Goal: Transaction & Acquisition: Purchase product/service

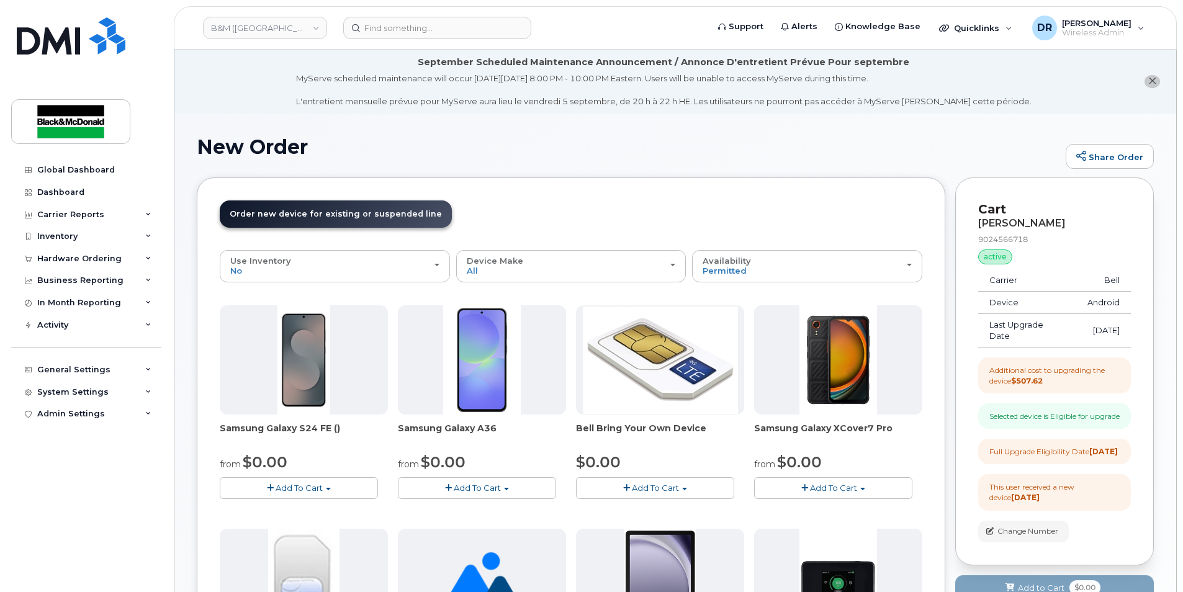
scroll to position [124, 0]
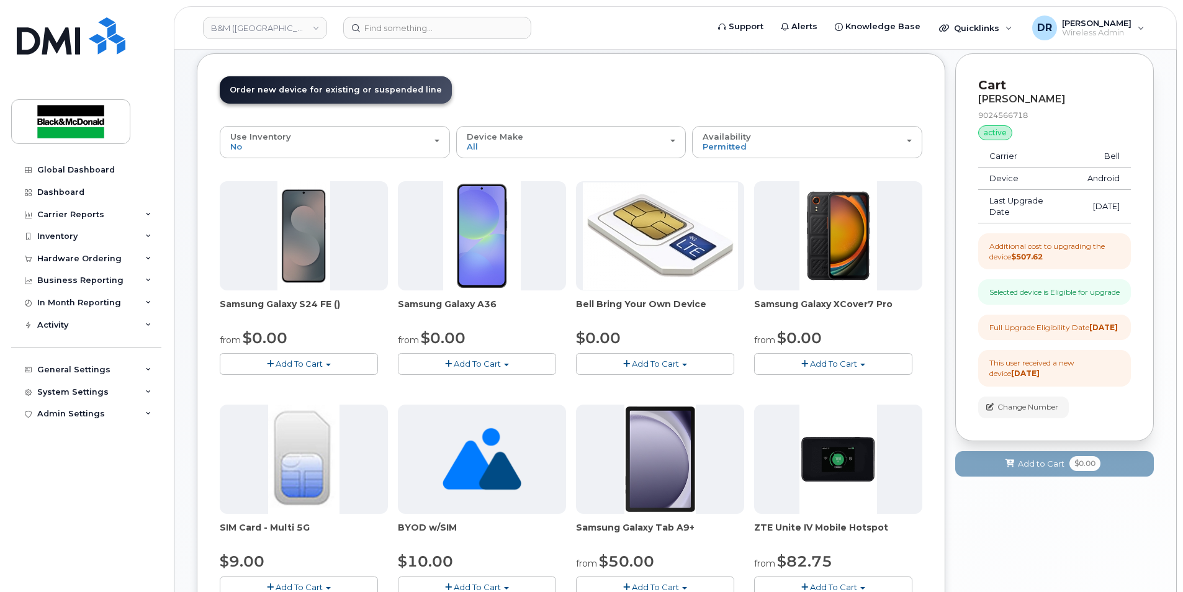
click at [295, 363] on span "Add To Cart" at bounding box center [299, 364] width 47 height 10
click at [303, 395] on link "$1110.00 - no term (128GB)" at bounding box center [330, 403] width 215 height 16
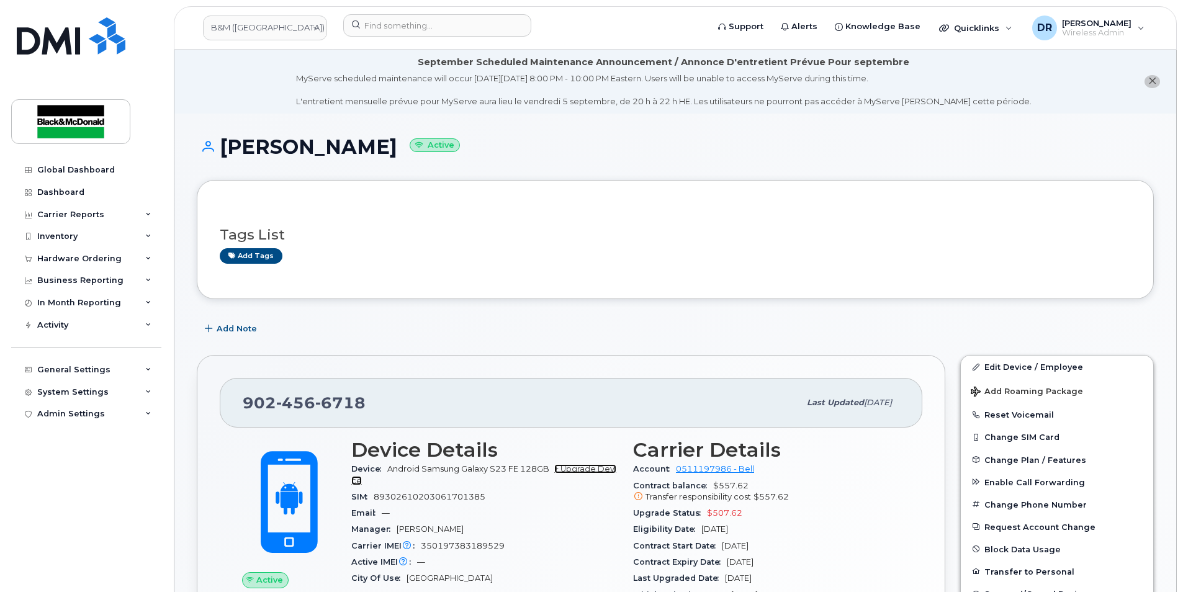
click at [588, 467] on link "+ Upgrade Device" at bounding box center [483, 474] width 265 height 20
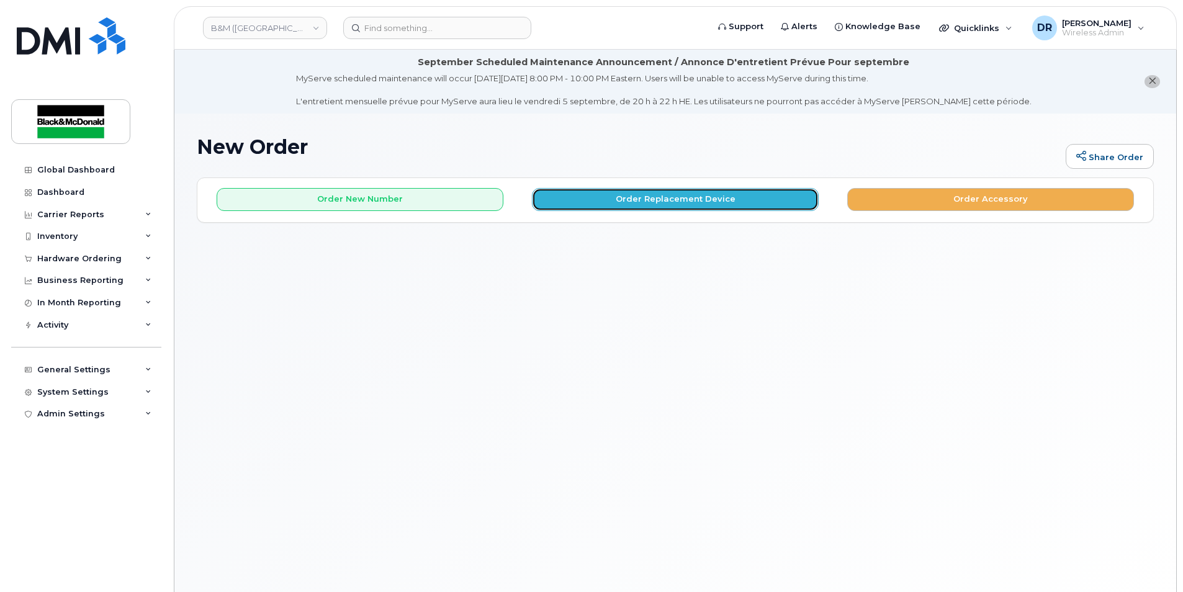
click at [701, 191] on button "Order Replacement Device" at bounding box center [675, 199] width 287 height 23
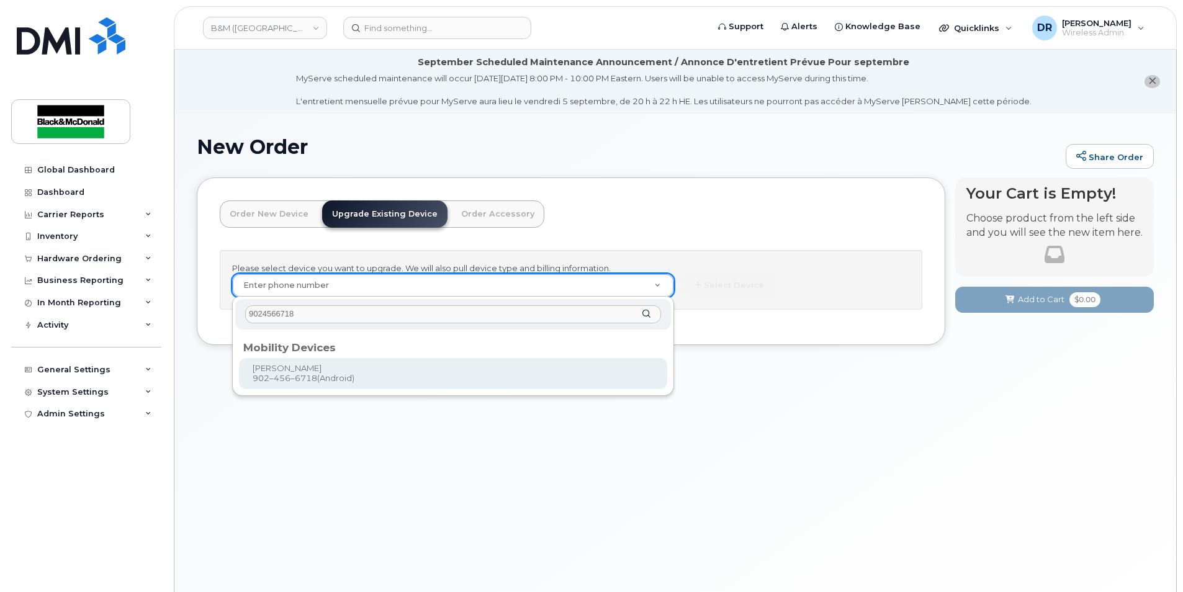
type input "9024566718"
type input "401998"
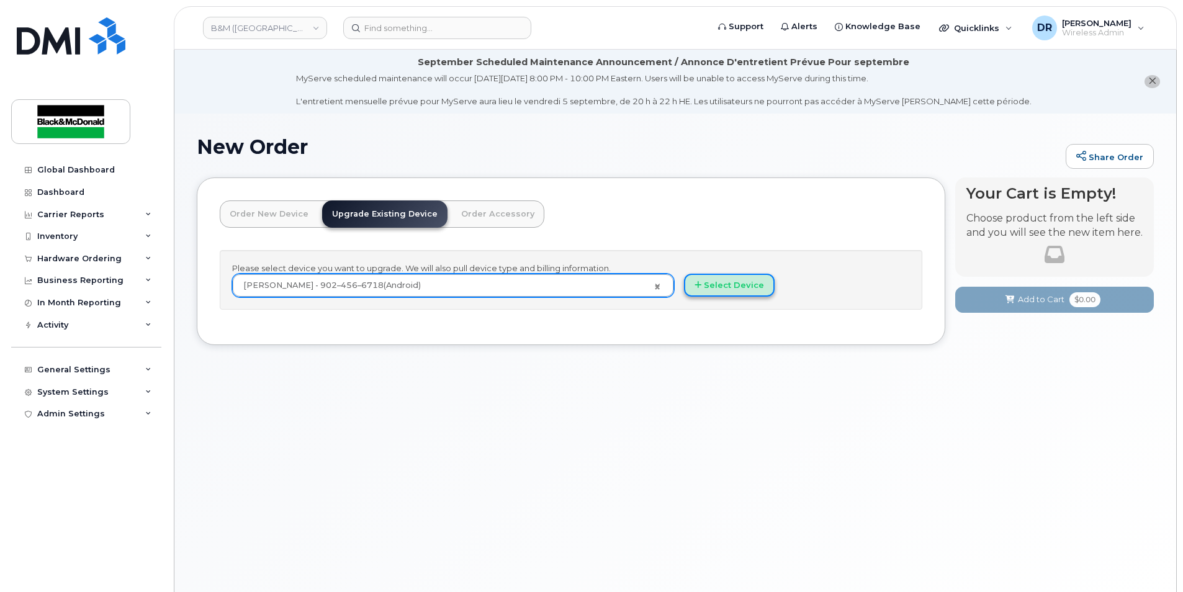
click at [716, 286] on button "Select Device" at bounding box center [729, 285] width 91 height 23
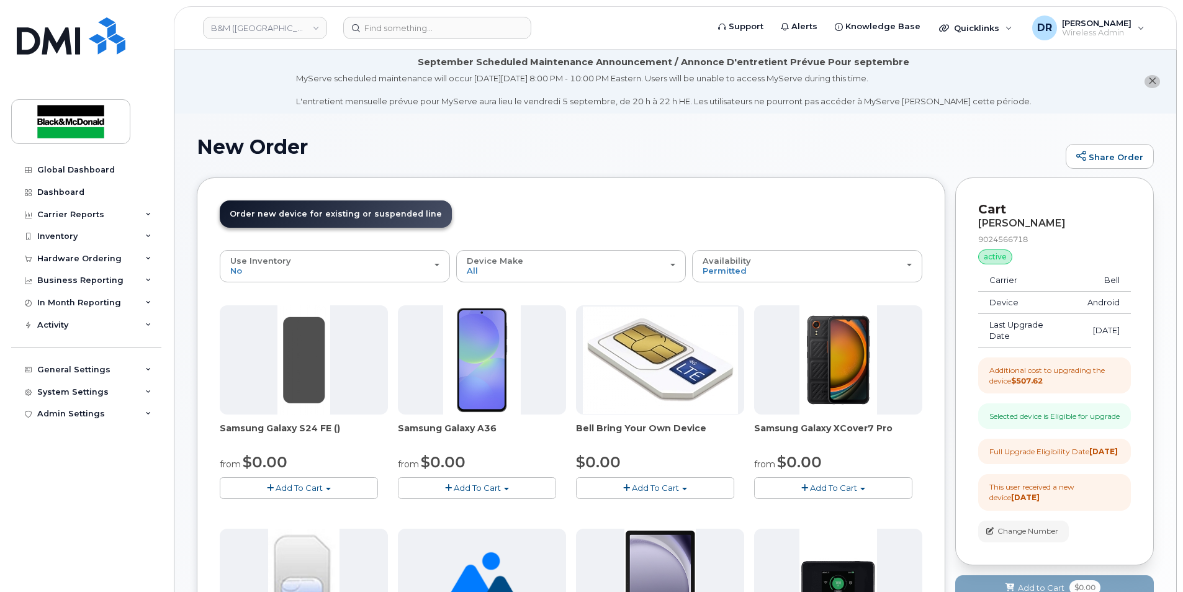
click at [297, 486] on span "Add To Cart" at bounding box center [299, 488] width 47 height 10
click at [316, 528] on link "$0.00 - replacement price (128GB)" at bounding box center [307, 527] width 168 height 16
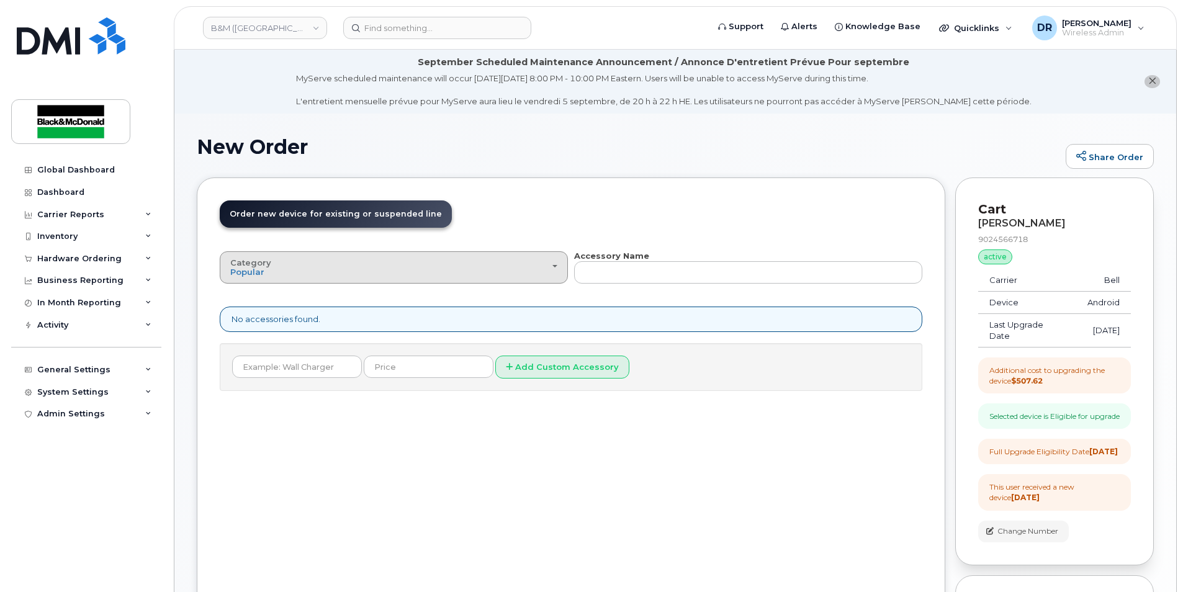
click at [553, 269] on div "Category Popular" at bounding box center [393, 267] width 327 height 19
click at [239, 294] on label "All" at bounding box center [236, 295] width 26 height 15
click at [0, 0] on input "All" at bounding box center [0, 0] width 0 height 0
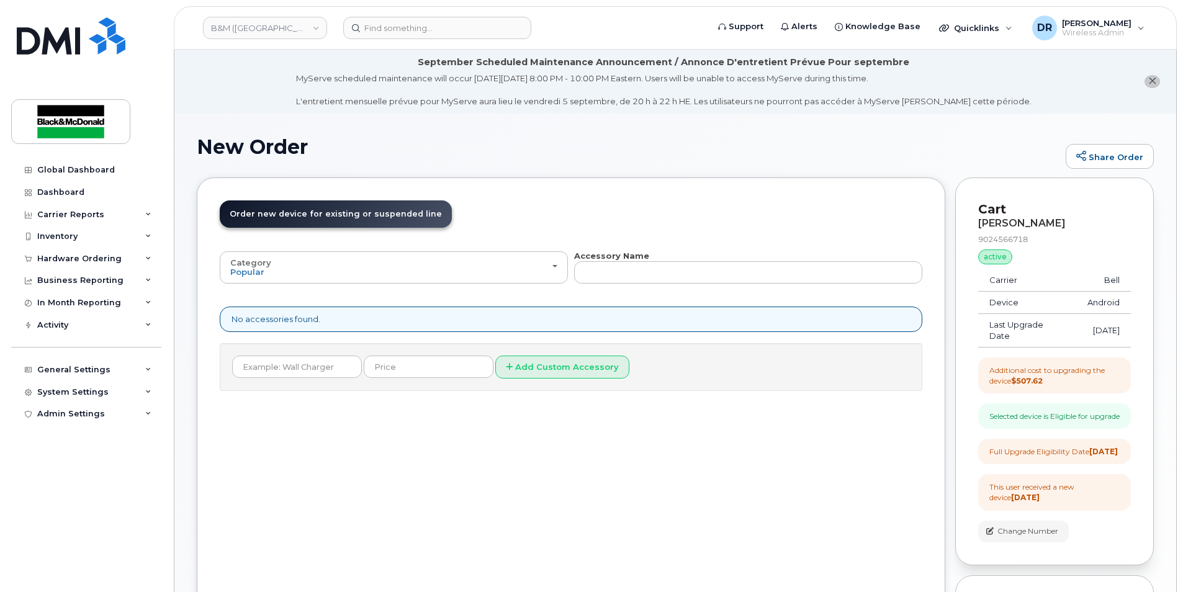
click at [303, 322] on div "No accessories found." at bounding box center [571, 319] width 703 height 25
click at [525, 365] on button "Add Custom Accessory" at bounding box center [562, 367] width 134 height 23
type input "screen protector"
click at [504, 371] on button "Add Custom Accessory" at bounding box center [562, 367] width 134 height 23
click at [418, 371] on input "text" at bounding box center [429, 367] width 130 height 22
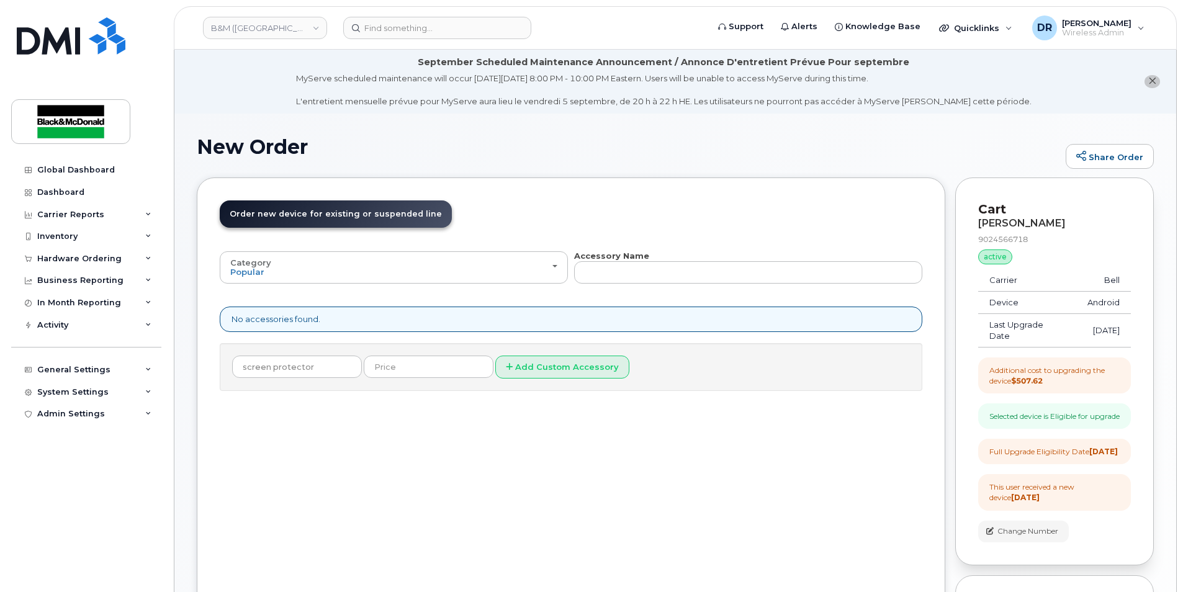
click at [1037, 382] on strong "$507.62" at bounding box center [1027, 380] width 32 height 9
click at [506, 367] on icon at bounding box center [509, 367] width 7 height 8
click at [151, 233] on div "Inventory" at bounding box center [86, 236] width 150 height 22
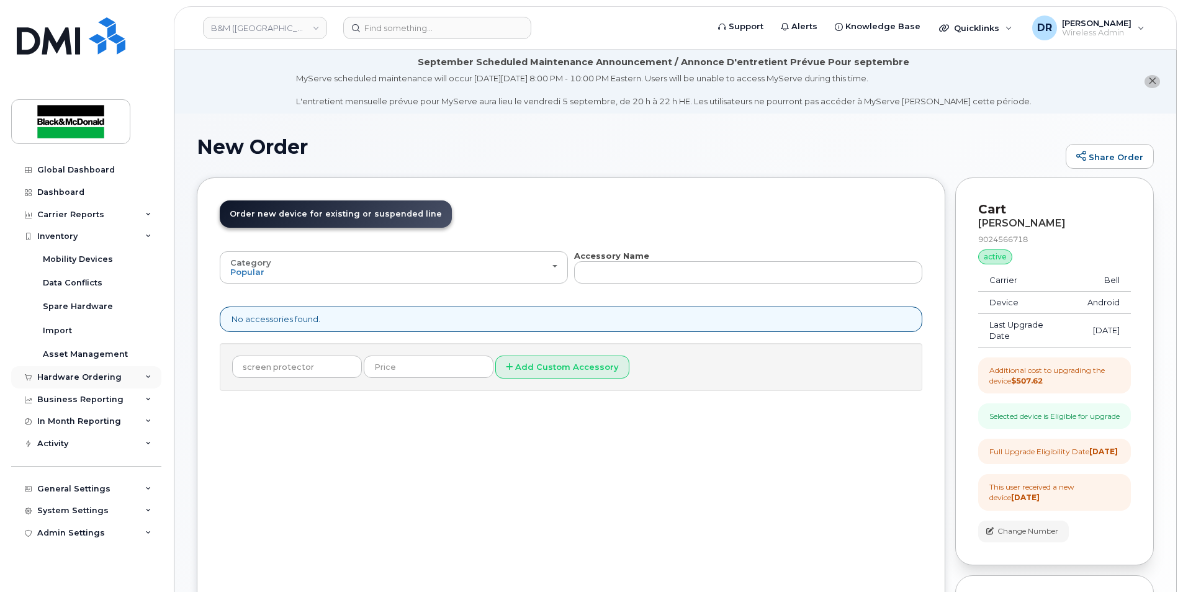
click at [148, 374] on icon at bounding box center [148, 377] width 6 height 6
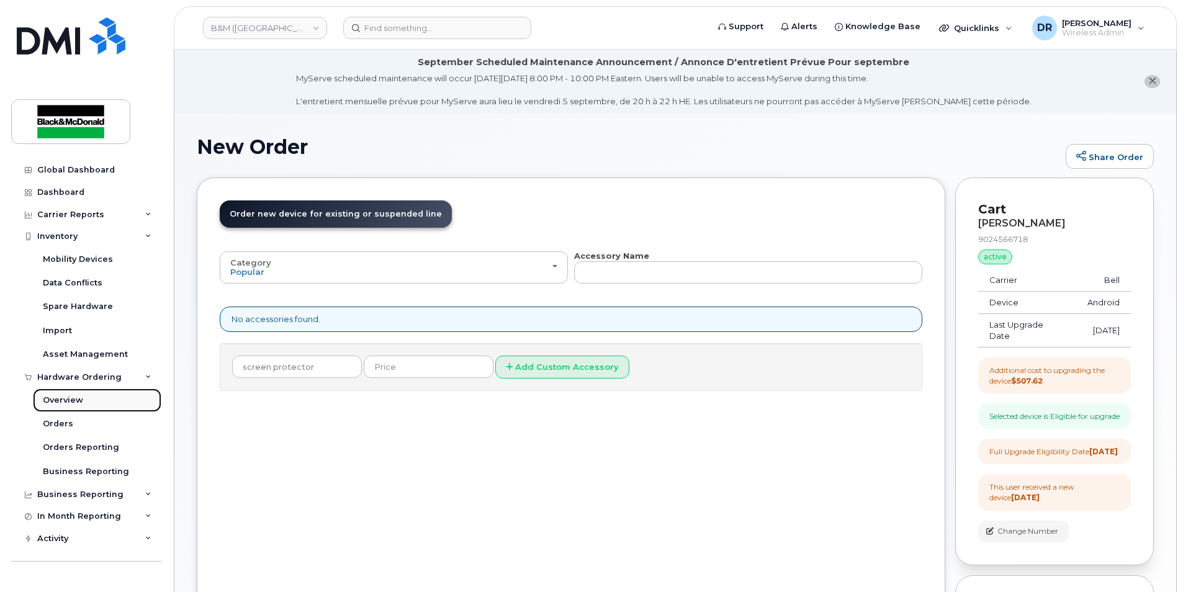
click at [68, 399] on div "Overview" at bounding box center [63, 400] width 40 height 11
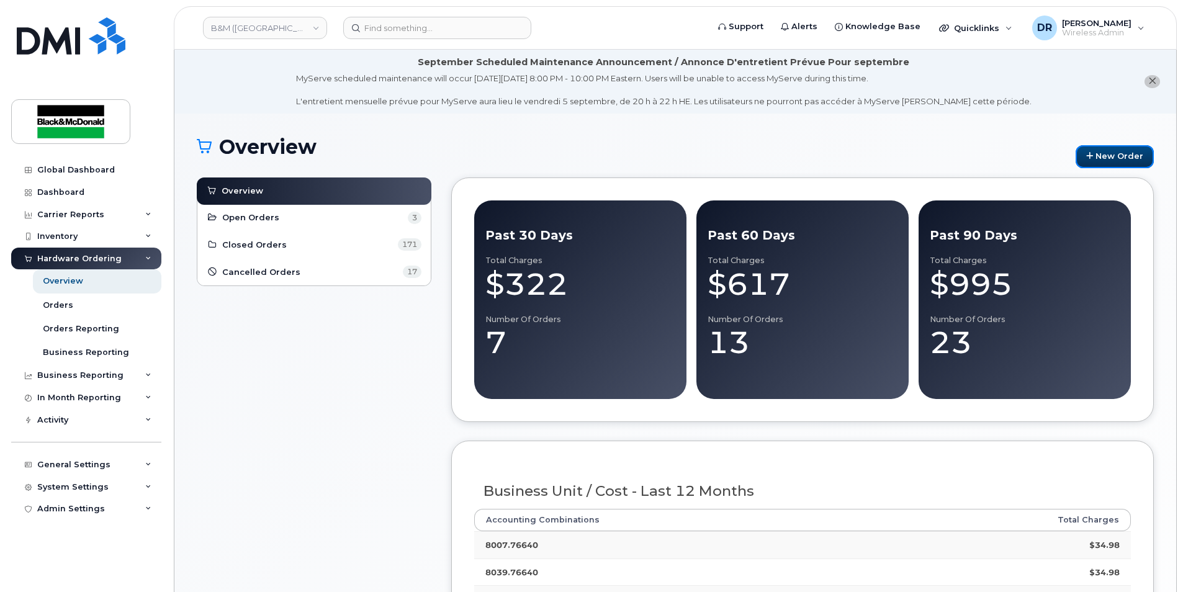
drag, startPoint x: 1115, startPoint y: 154, endPoint x: 959, endPoint y: 212, distance: 166.7
click at [1114, 153] on link "New Order" at bounding box center [1115, 156] width 78 height 23
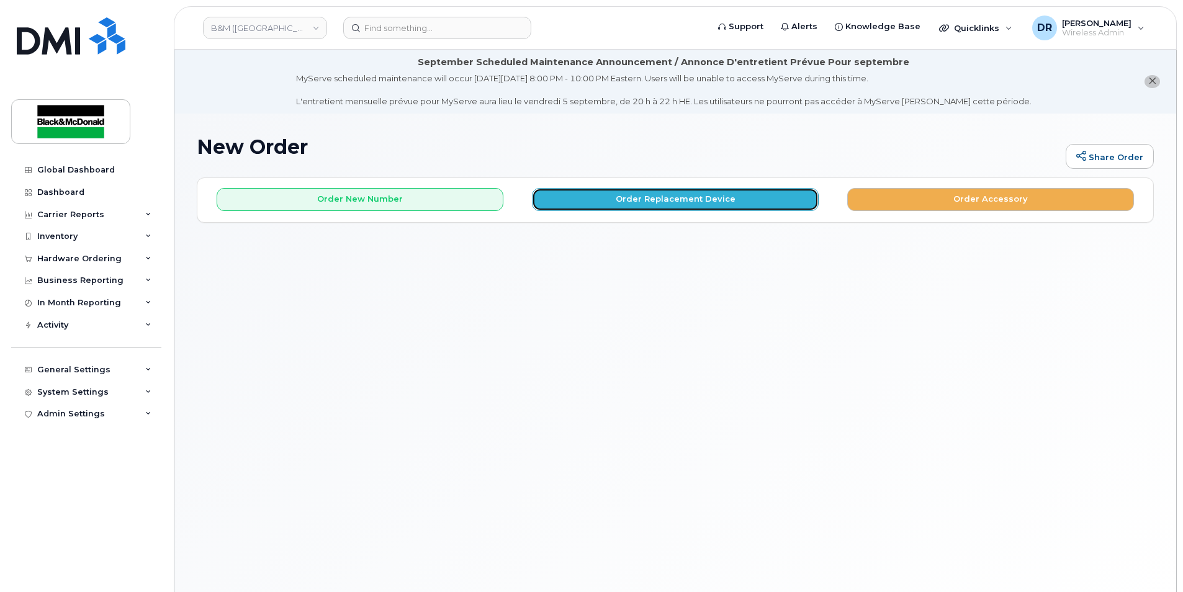
click at [696, 201] on button "Order Replacement Device" at bounding box center [675, 199] width 287 height 23
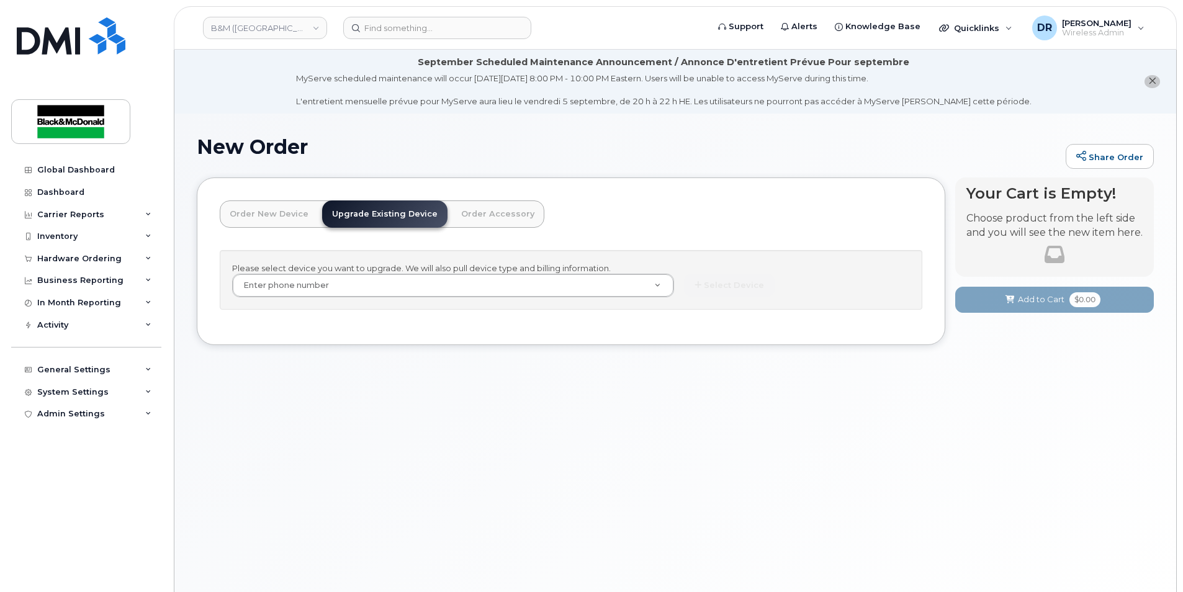
click at [497, 212] on link "Order Accessory" at bounding box center [497, 213] width 93 height 27
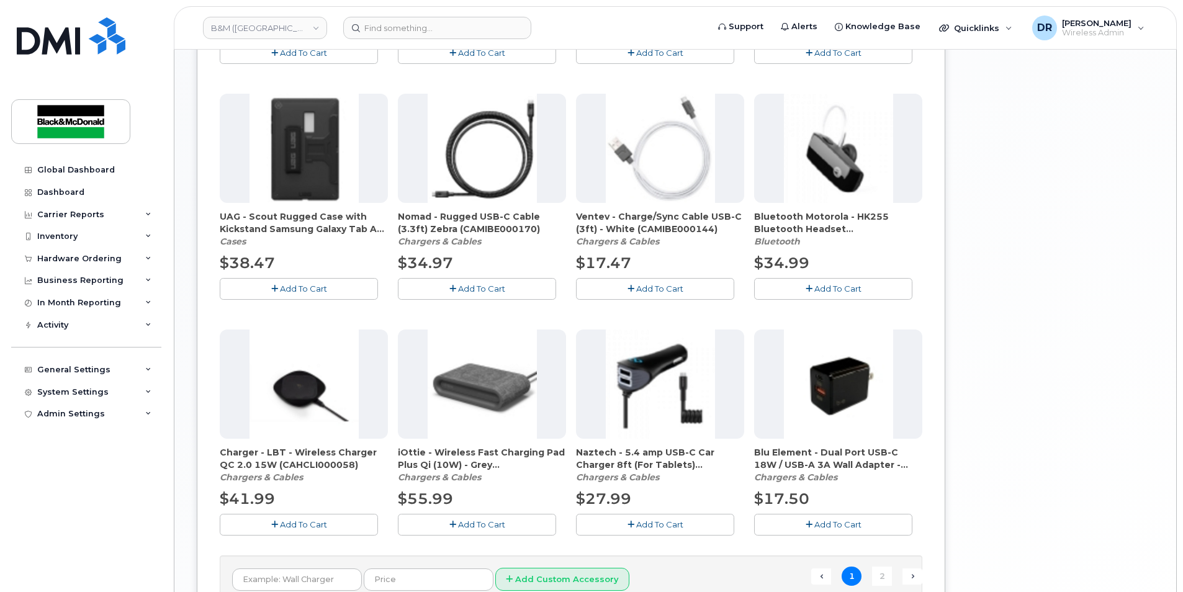
scroll to position [848, 0]
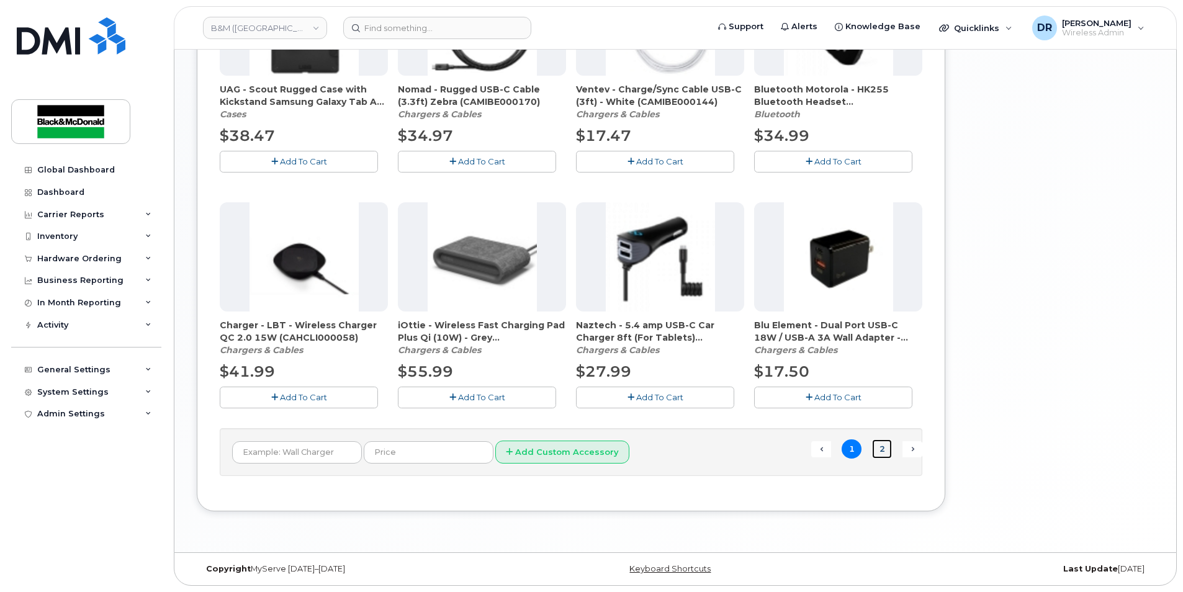
click at [881, 446] on link "2" at bounding box center [882, 448] width 20 height 19
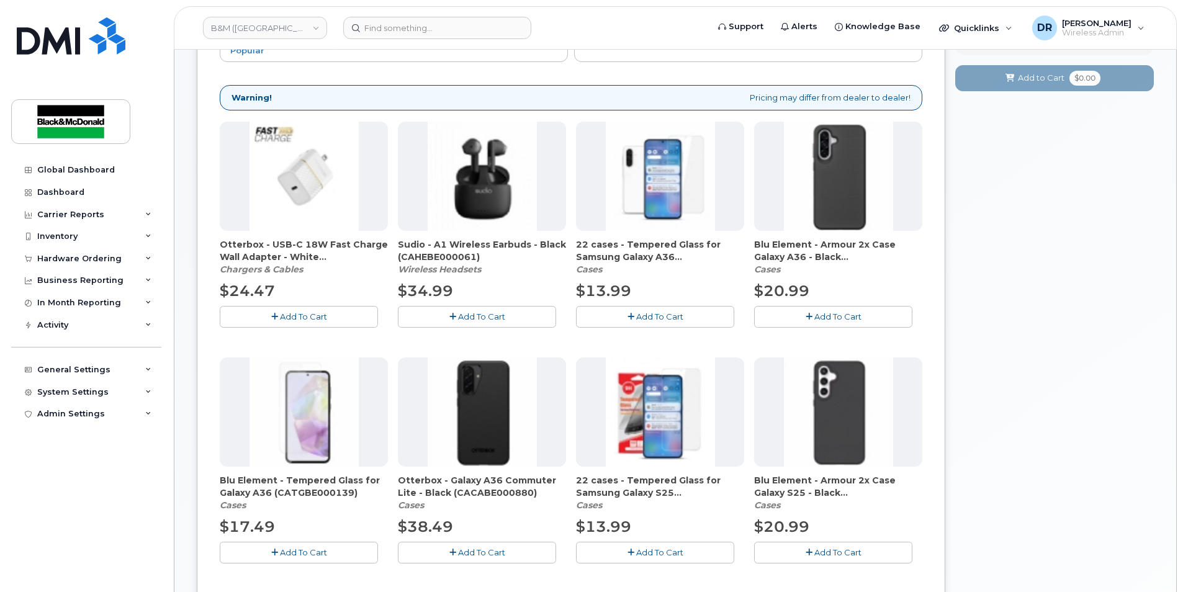
scroll to position [0, 0]
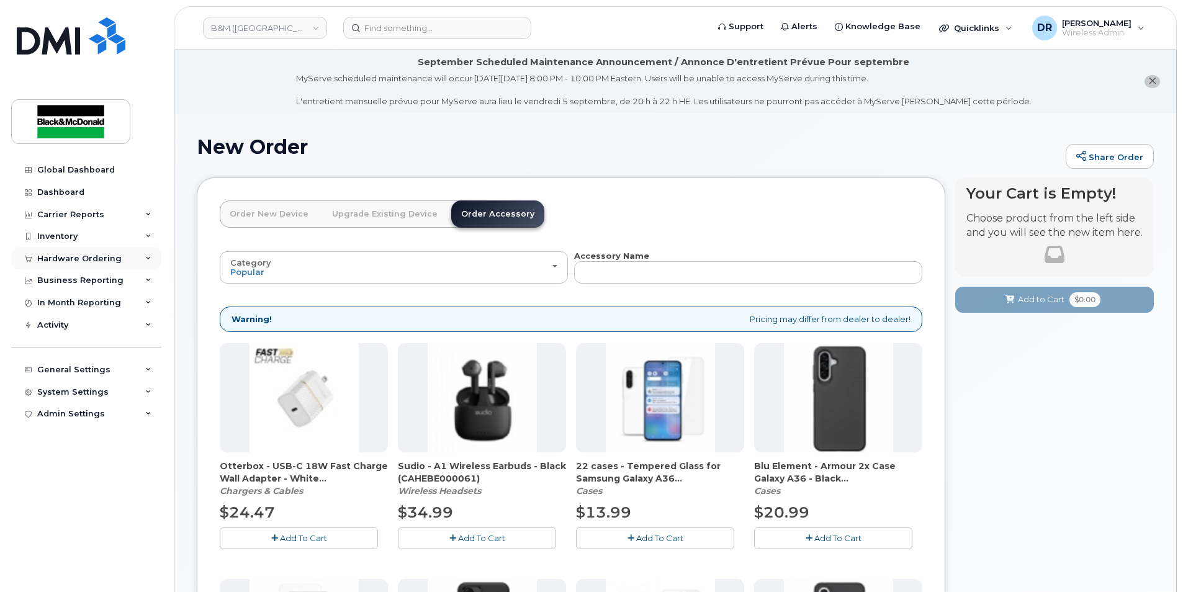
click at [140, 256] on div "Hardware Ordering" at bounding box center [86, 259] width 150 height 22
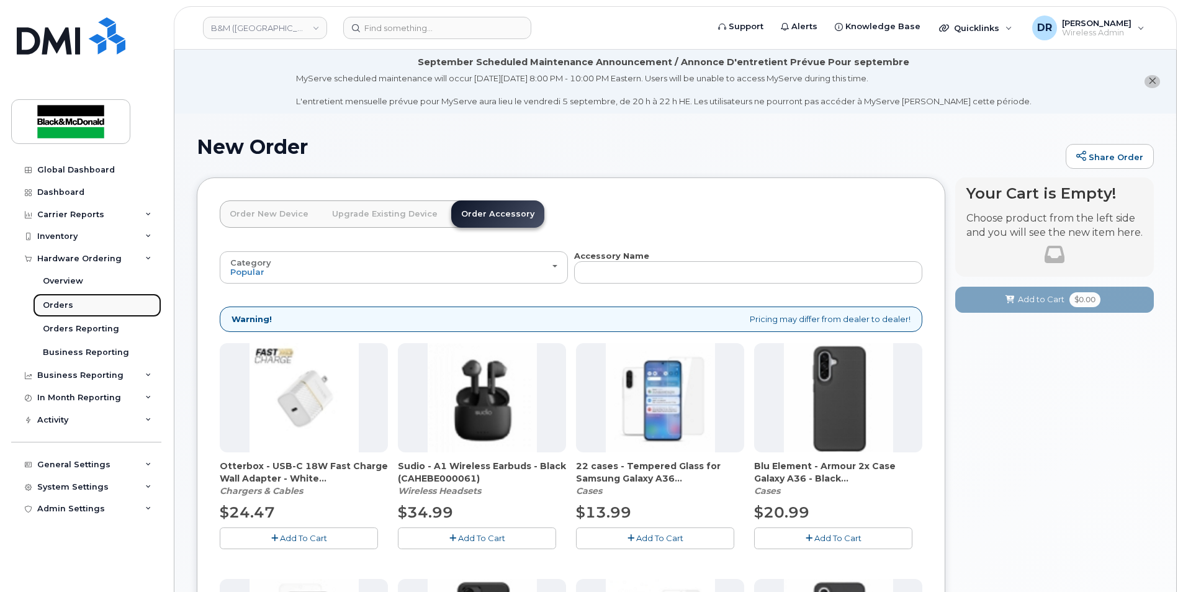
click at [51, 304] on div "Orders" at bounding box center [58, 305] width 30 height 11
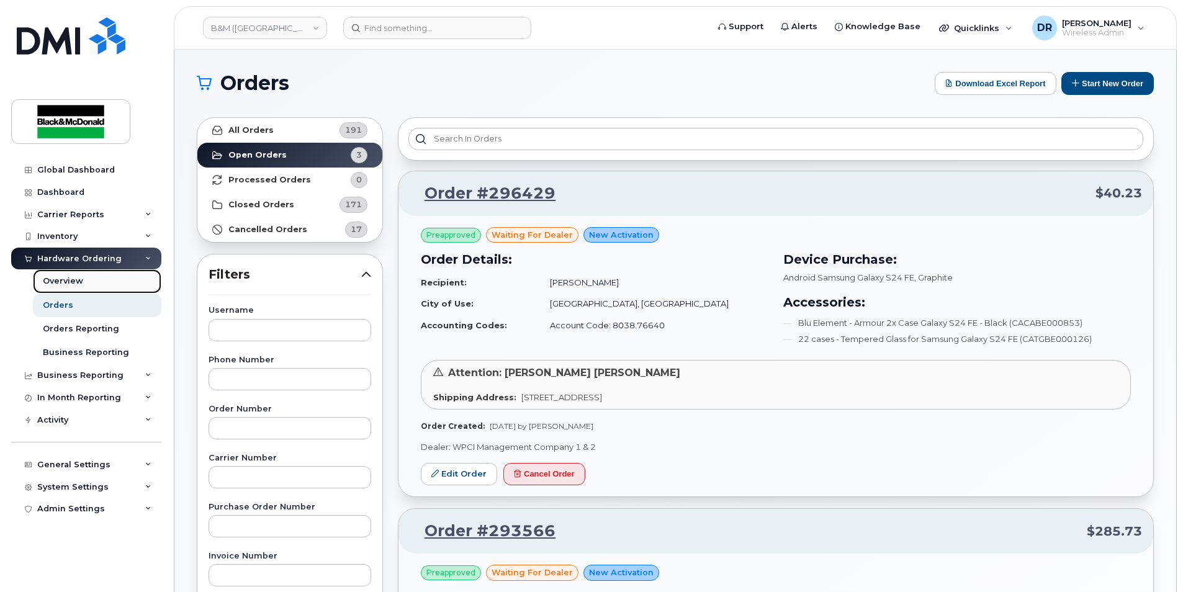
click at [76, 283] on div "Overview" at bounding box center [63, 281] width 40 height 11
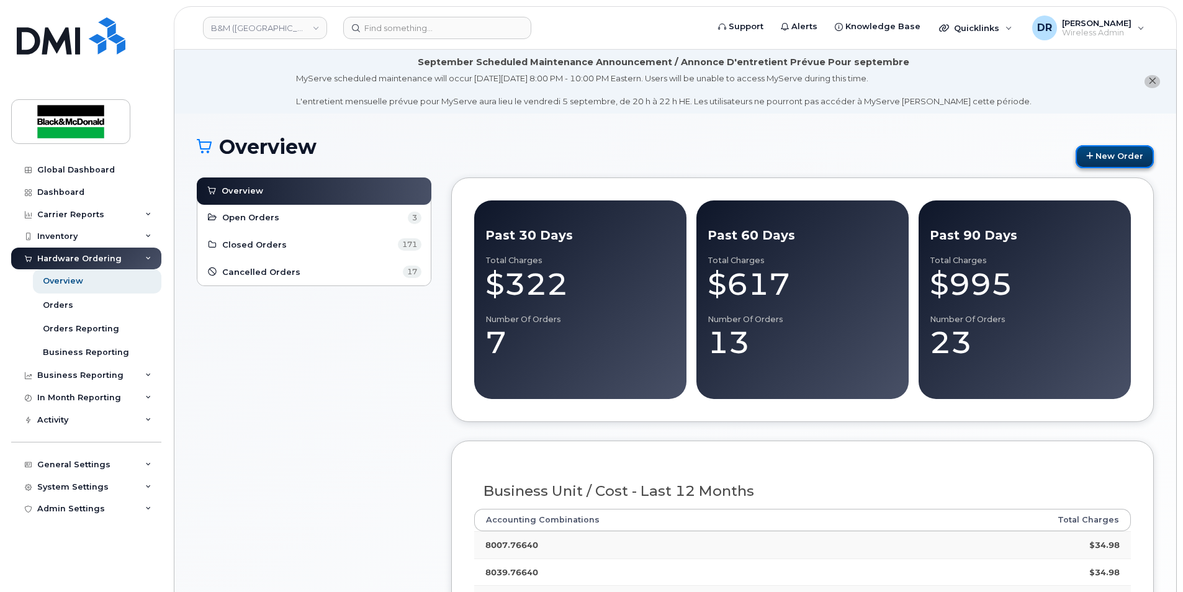
click at [1121, 158] on link "New Order" at bounding box center [1115, 156] width 78 height 23
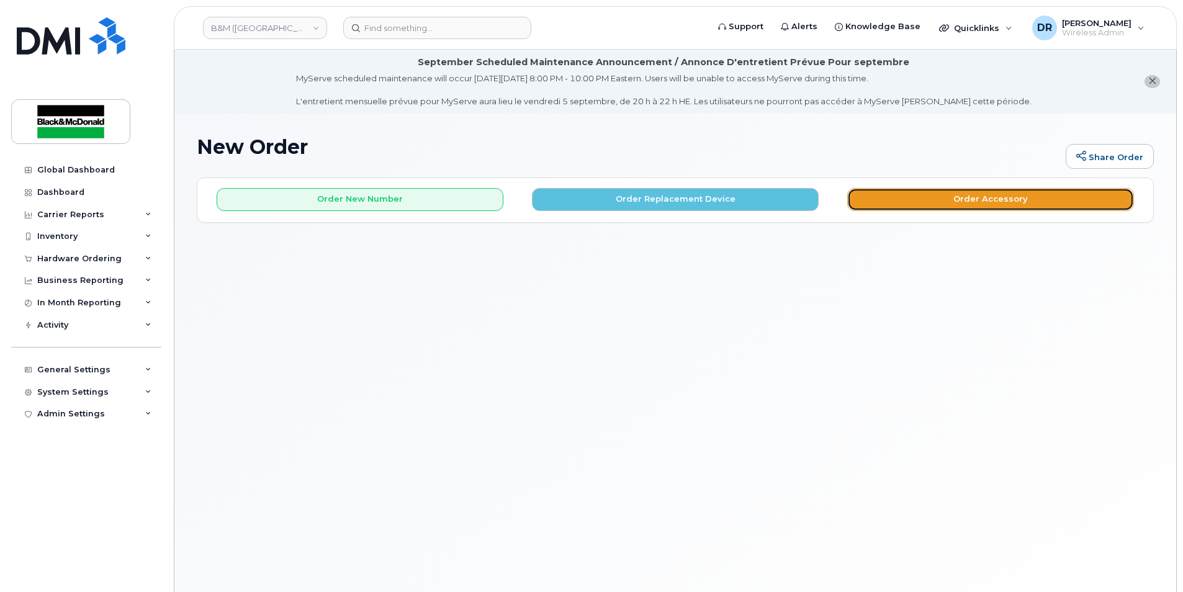
click at [989, 197] on button "Order Accessory" at bounding box center [990, 199] width 287 height 23
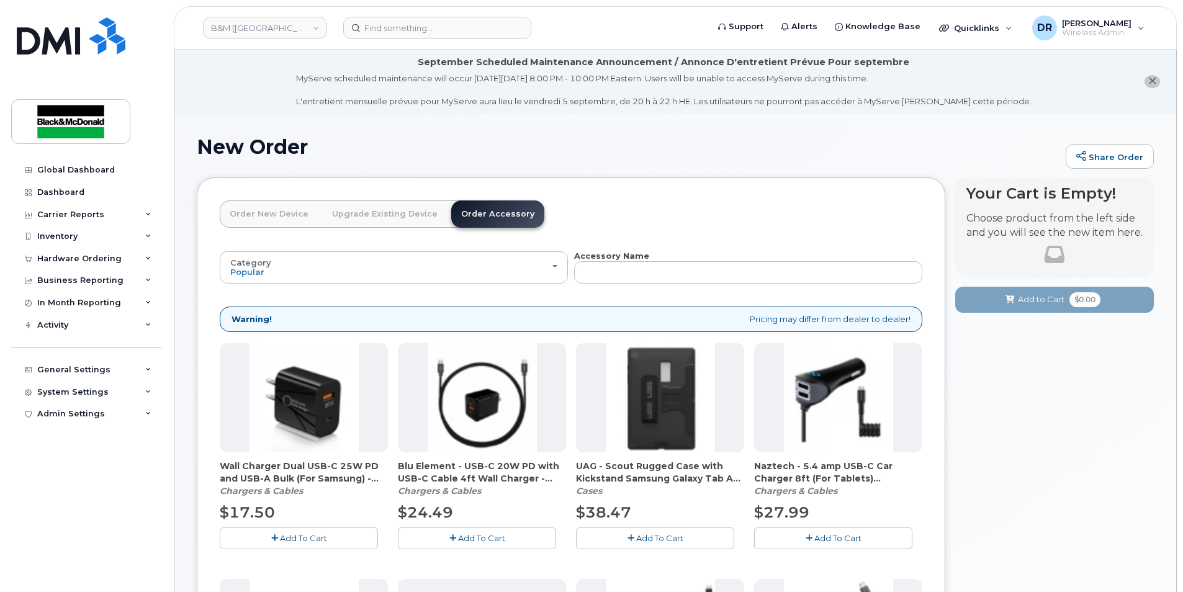
click at [372, 214] on link "Upgrade Existing Device" at bounding box center [384, 213] width 125 height 27
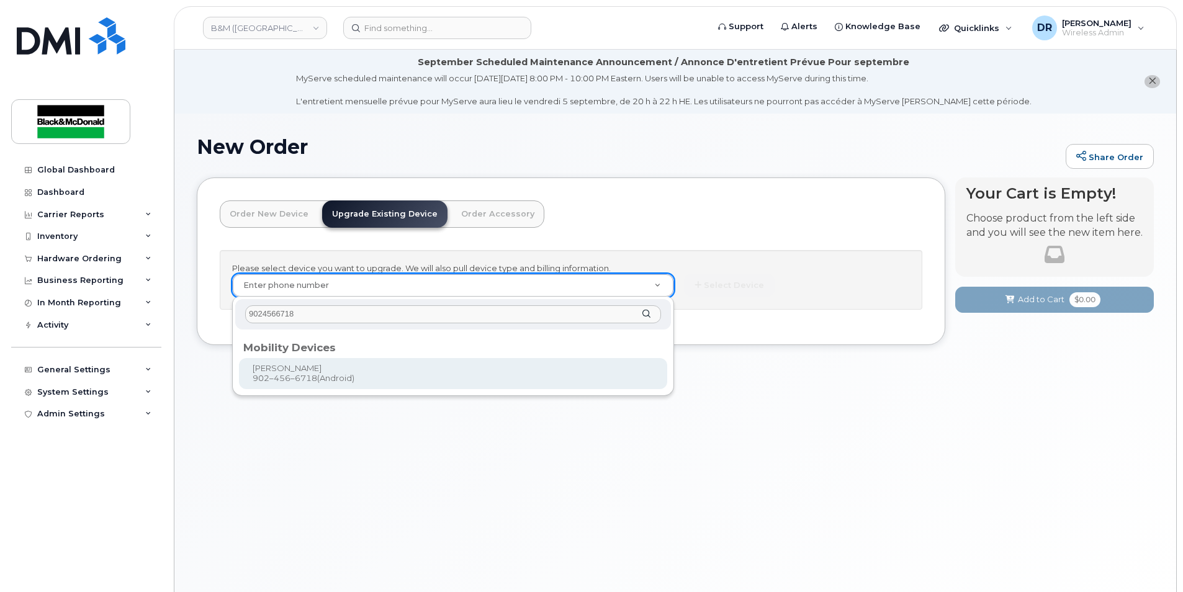
type input "9024566718"
type input "401998"
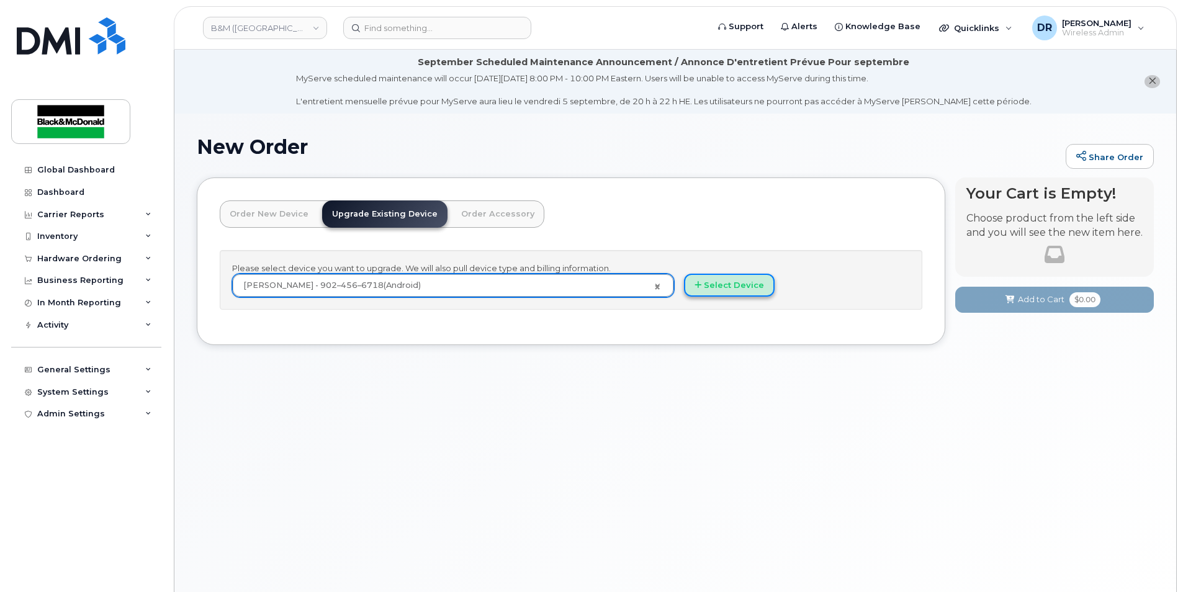
click at [749, 287] on button "Select Device" at bounding box center [729, 285] width 91 height 23
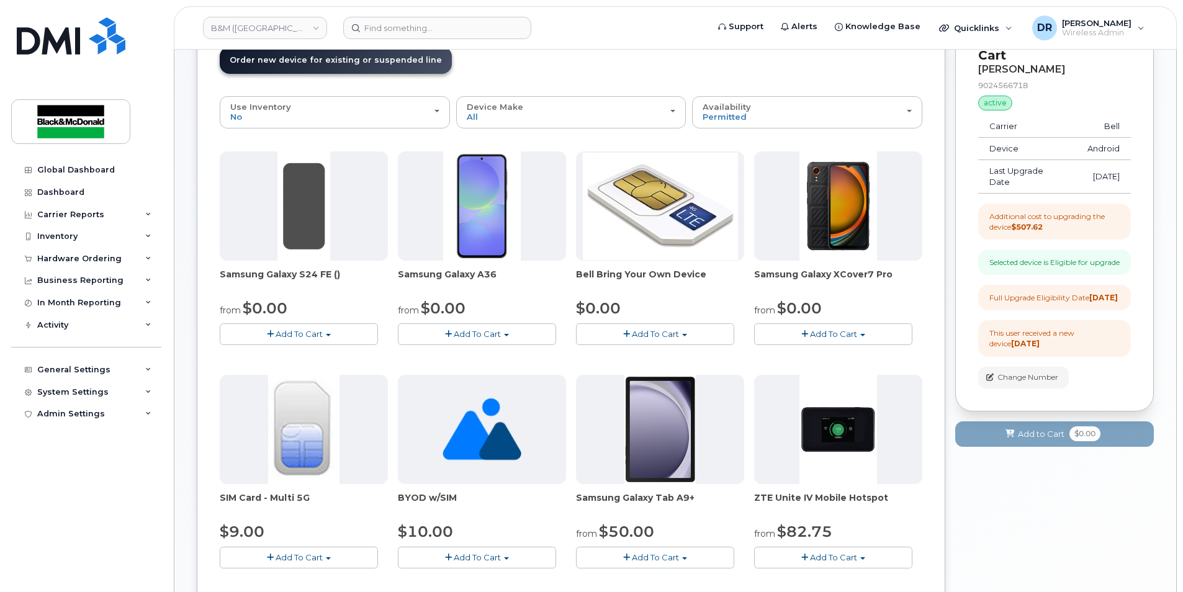
scroll to position [186, 0]
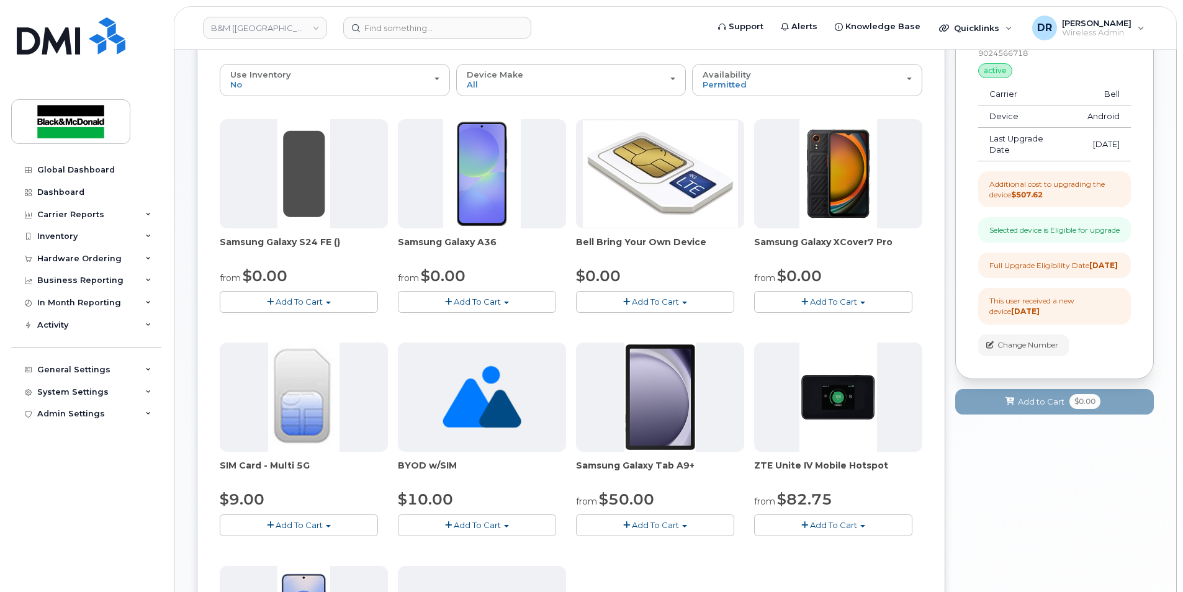
click at [305, 194] on img at bounding box center [303, 173] width 53 height 109
click at [314, 305] on span "Add To Cart" at bounding box center [299, 302] width 47 height 10
click at [335, 340] on link "$0.00 - replacement price (128GB)" at bounding box center [307, 341] width 168 height 16
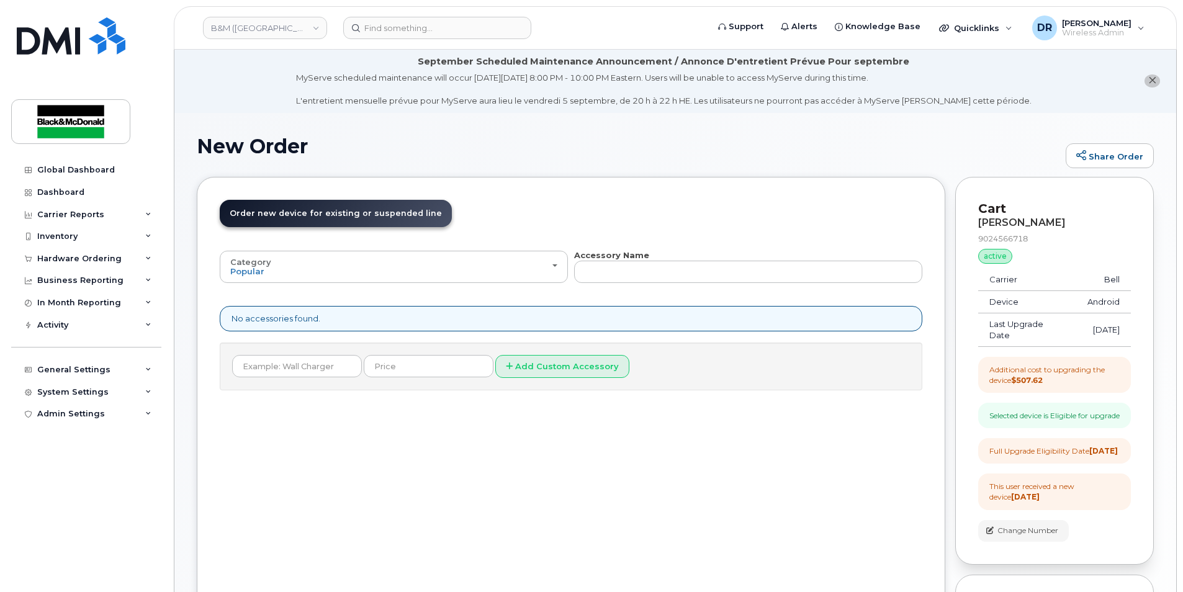
scroll to position [0, 0]
click at [525, 367] on button "Add Custom Accessory" at bounding box center [562, 367] width 134 height 23
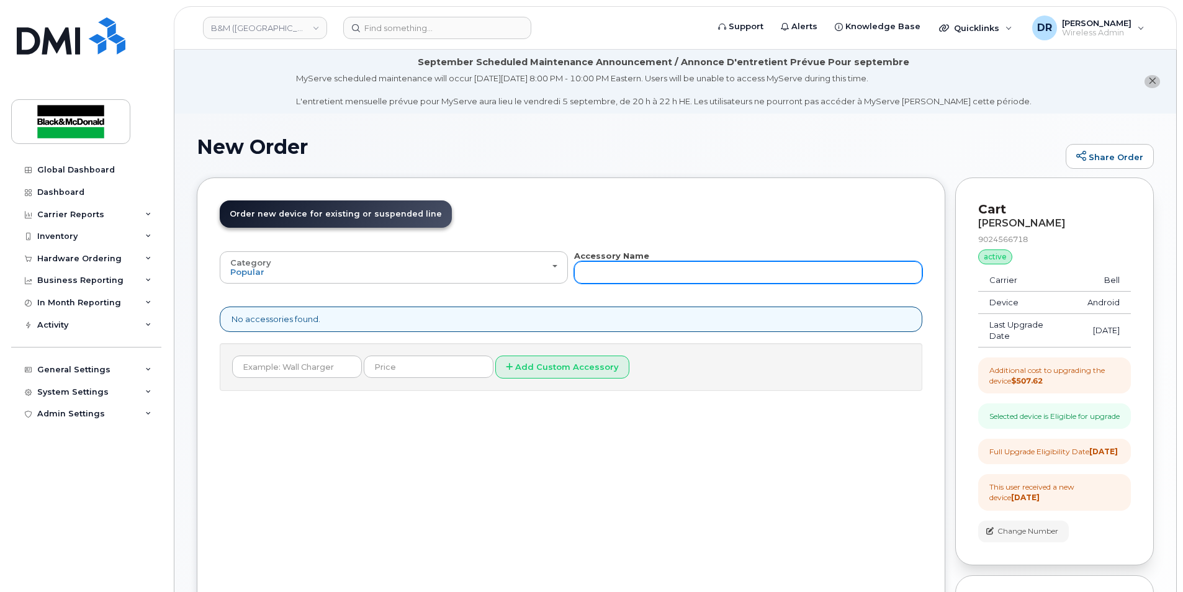
click at [605, 271] on input "text" at bounding box center [748, 272] width 348 height 22
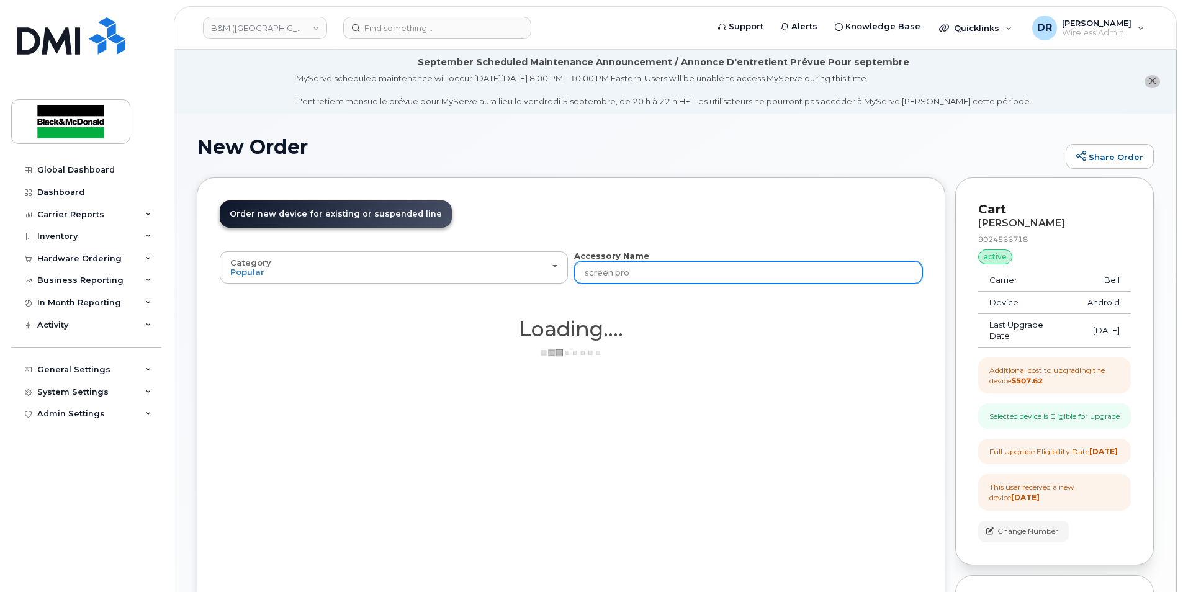
type input "screen prot"
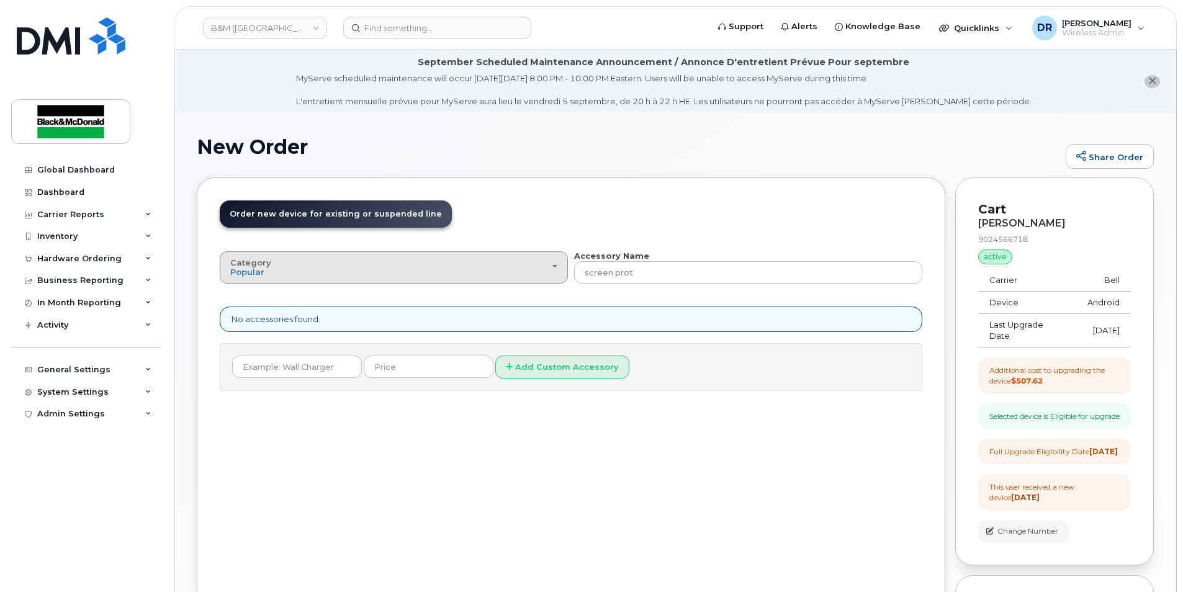
click at [557, 267] on span "button" at bounding box center [554, 266] width 5 height 2
click at [318, 291] on div "All" at bounding box center [394, 295] width 342 height 15
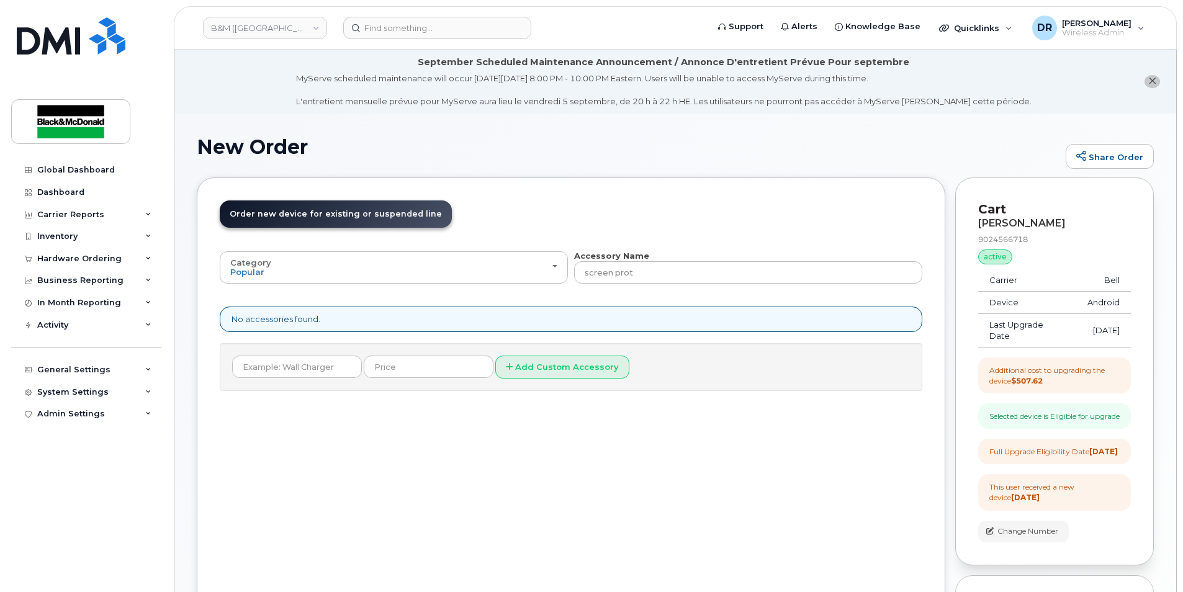
click at [378, 212] on span "Order new device for existing or suspended line" at bounding box center [336, 213] width 212 height 9
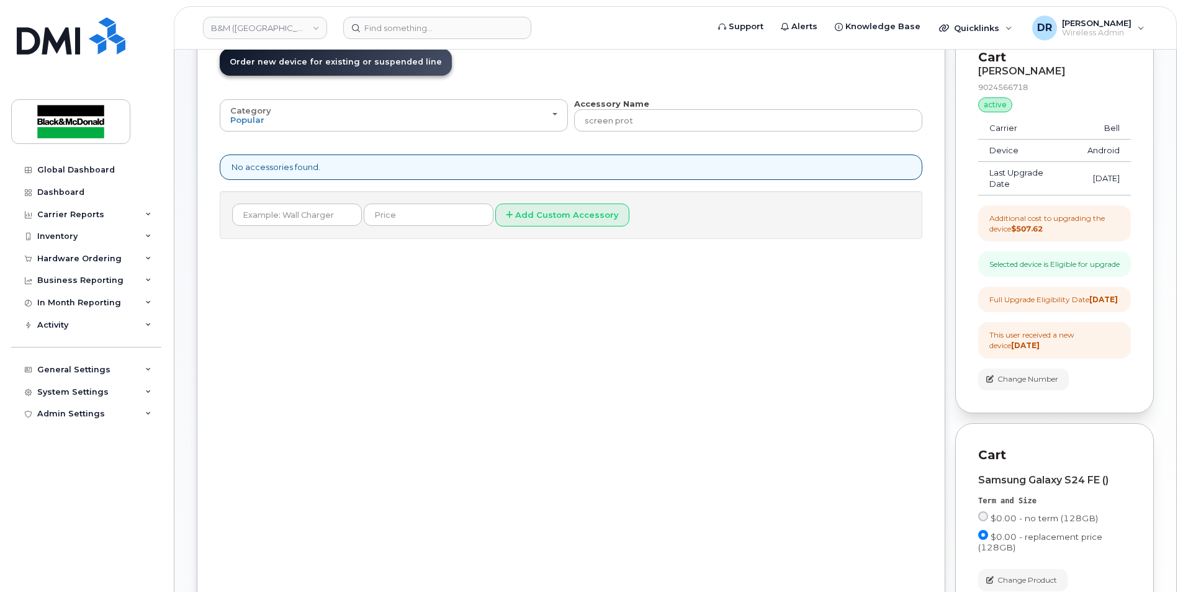
scroll to position [25, 0]
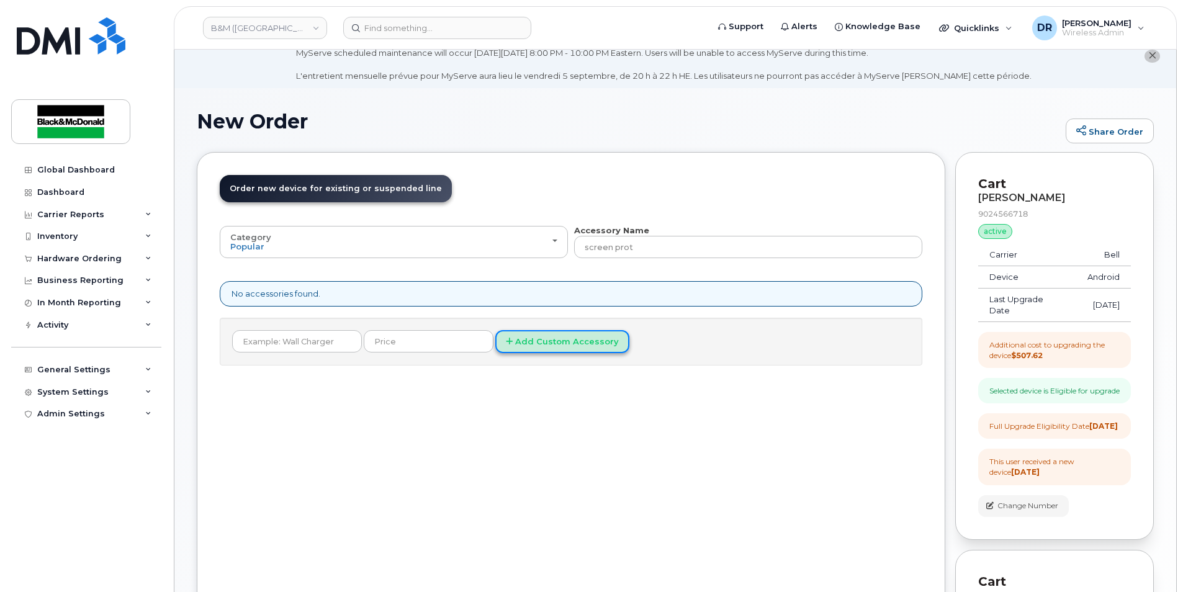
click at [560, 345] on button "Add Custom Accessory" at bounding box center [562, 341] width 134 height 23
click at [306, 344] on input "text" at bounding box center [297, 341] width 130 height 22
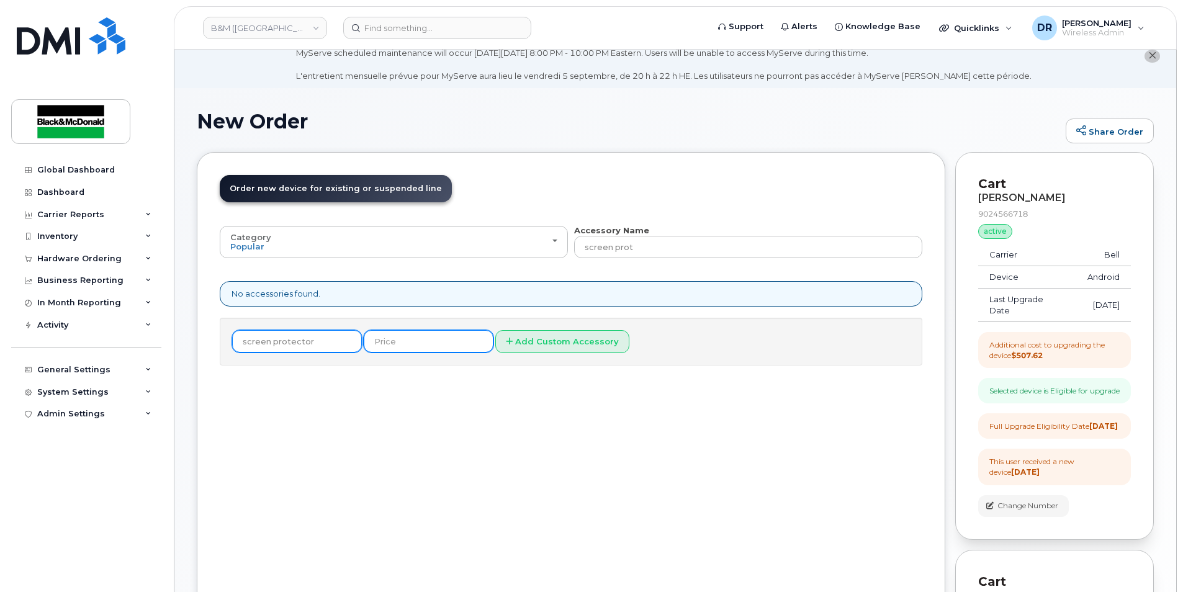
type input "screen protector"
click at [396, 346] on input "text" at bounding box center [429, 341] width 130 height 22
type input "30"
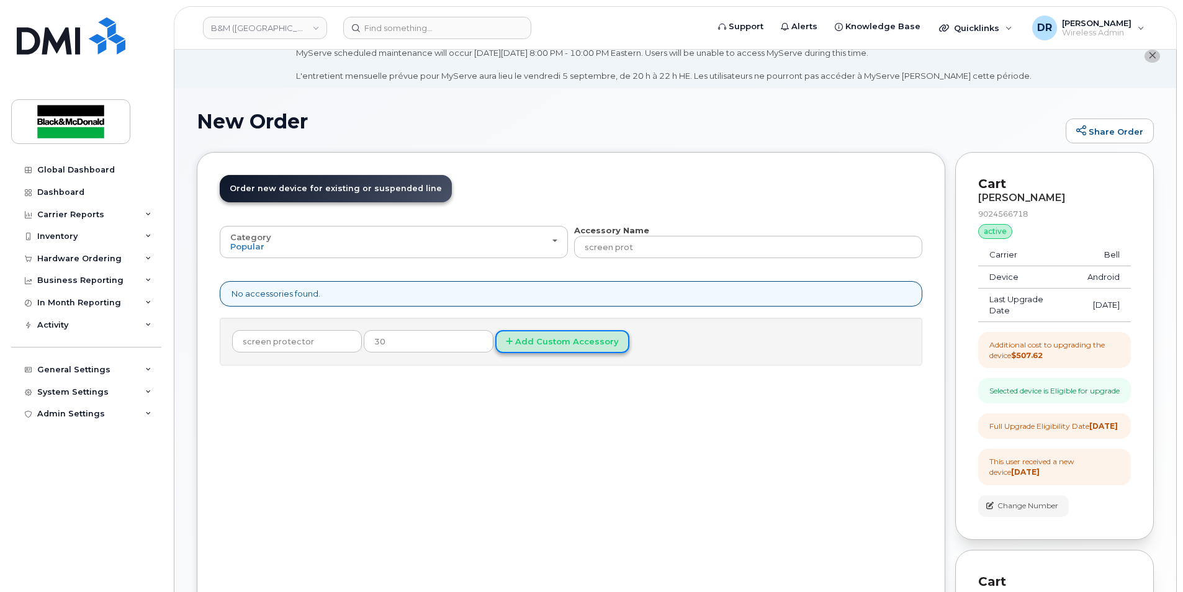
click at [503, 345] on button "Add Custom Accessory" at bounding box center [562, 341] width 134 height 23
drag, startPoint x: 503, startPoint y: 345, endPoint x: 487, endPoint y: 346, distance: 16.1
click at [495, 346] on button "Add Custom Accessory" at bounding box center [562, 341] width 134 height 23
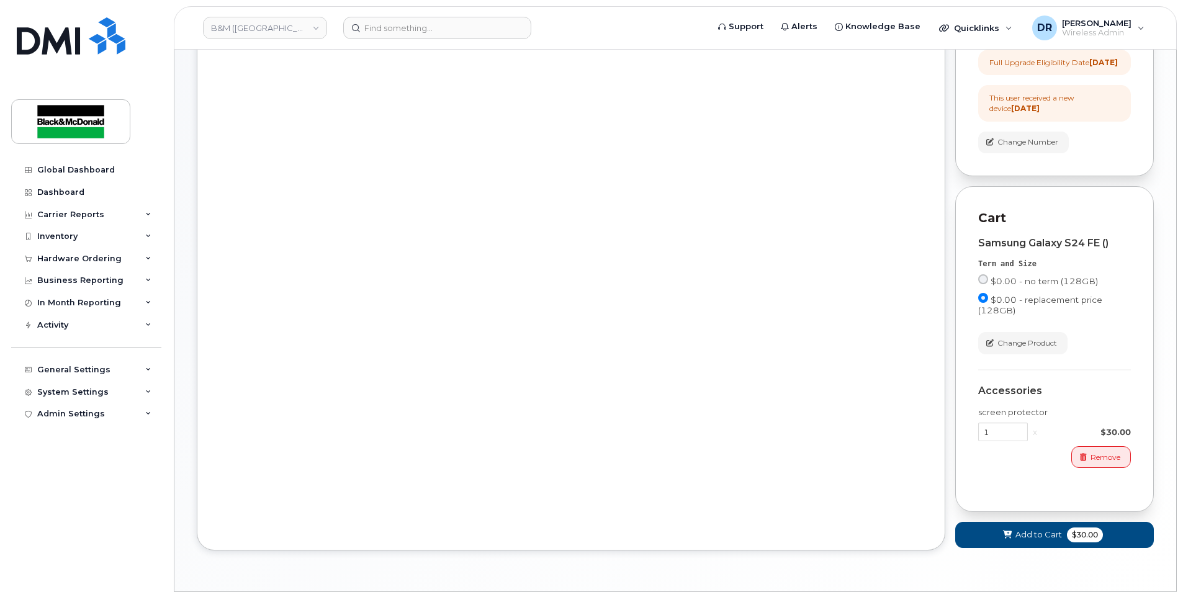
scroll to position [449, 0]
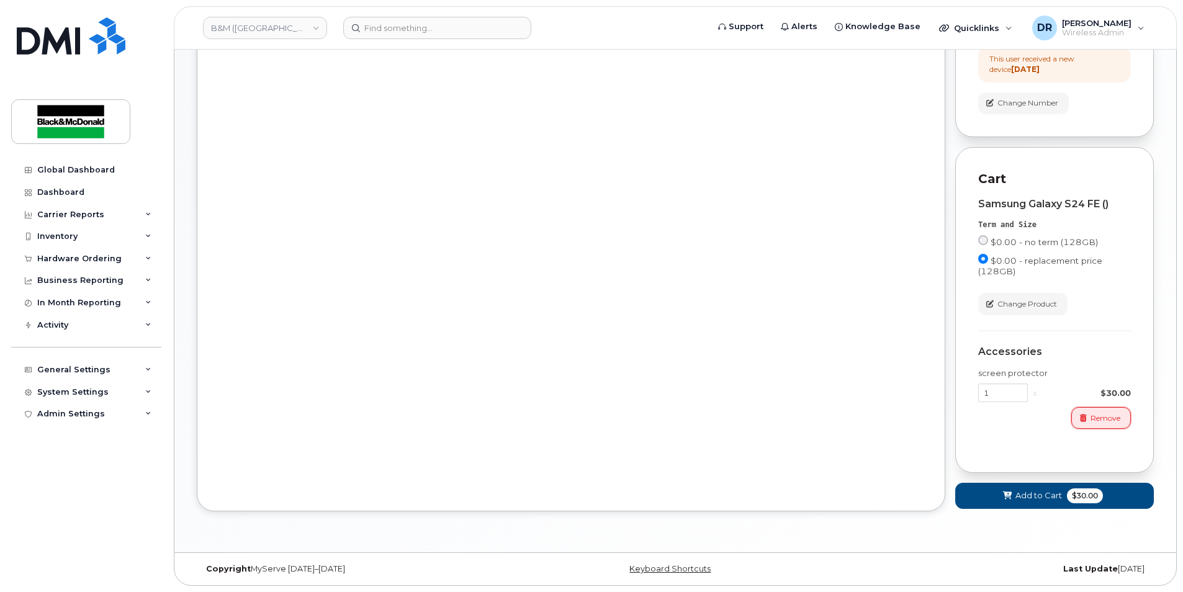
click at [1114, 421] on span "Remove" at bounding box center [1106, 418] width 30 height 11
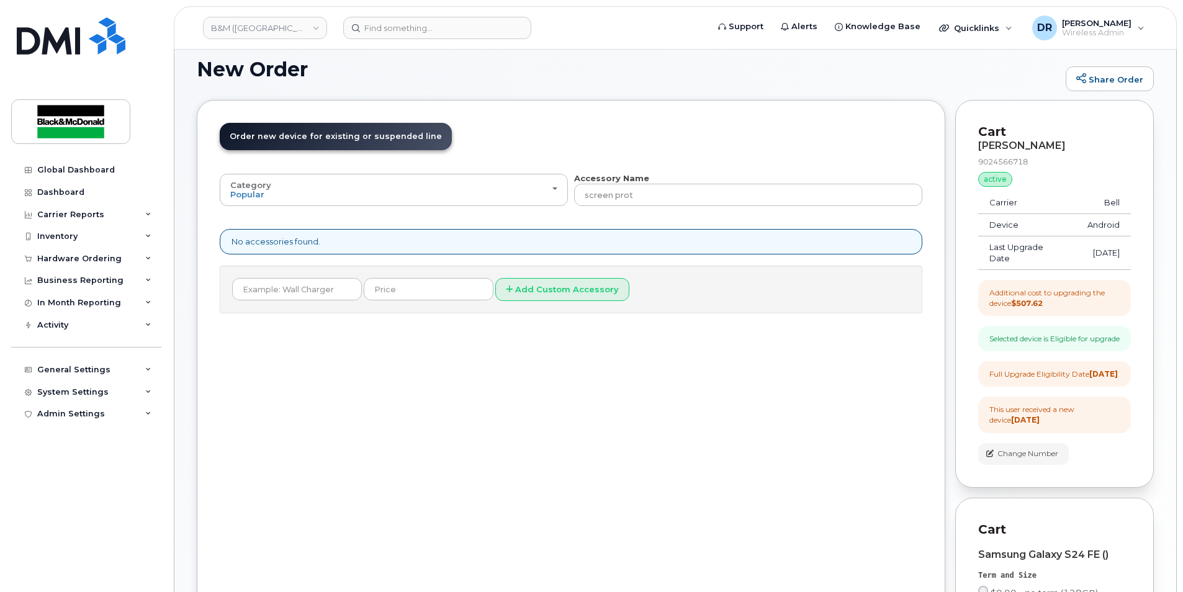
scroll to position [0, 0]
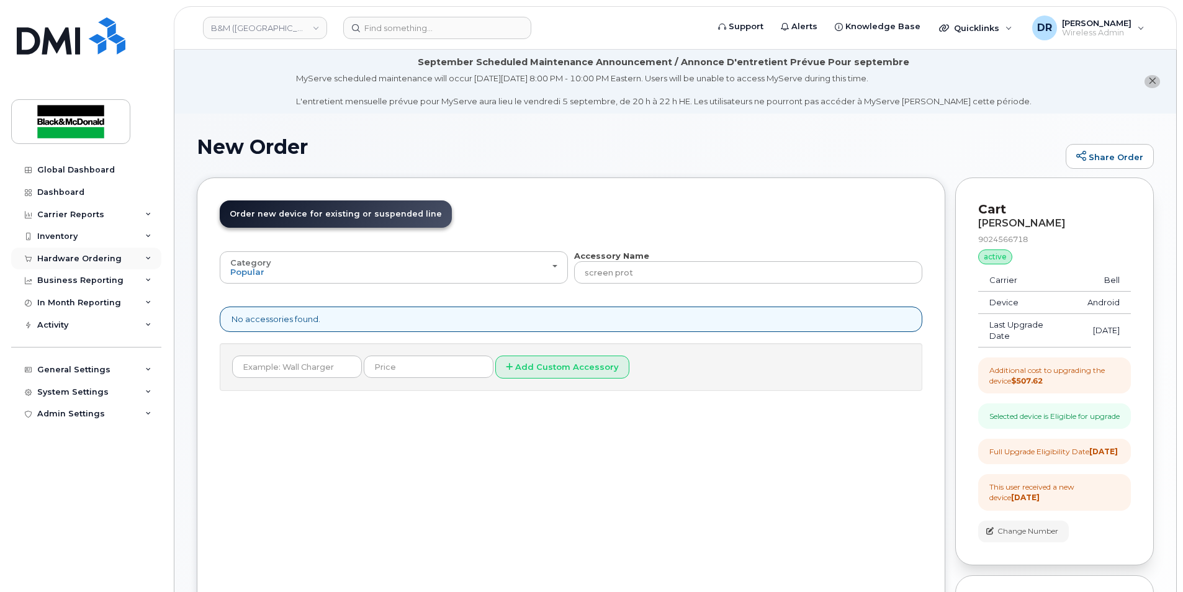
click at [148, 254] on div "Hardware Ordering" at bounding box center [86, 259] width 150 height 22
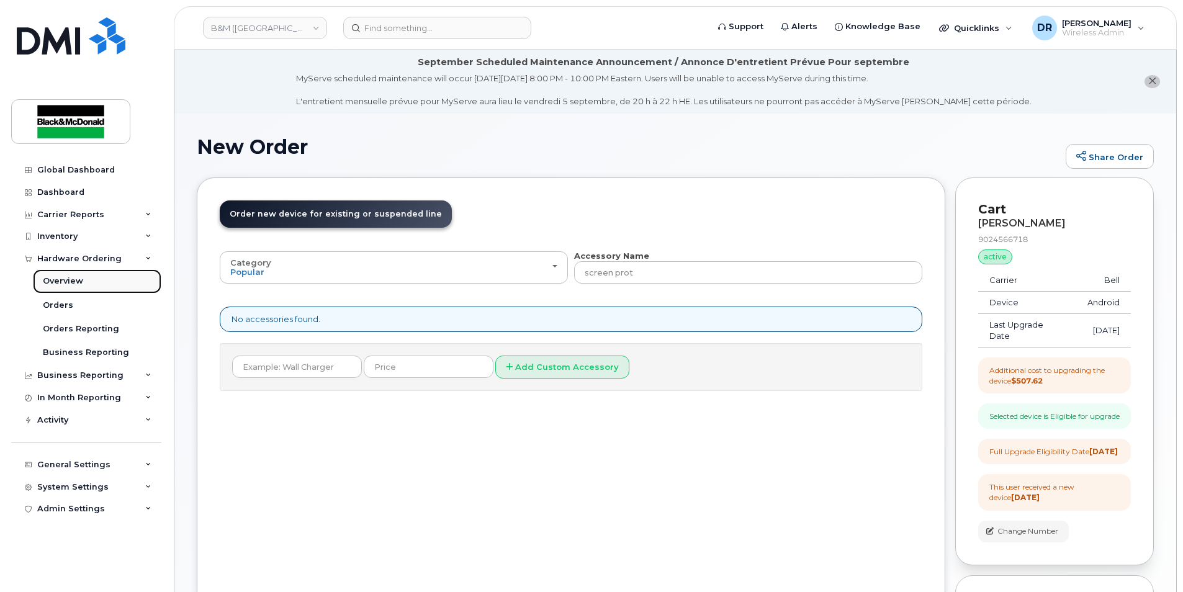
click at [73, 282] on div "Overview" at bounding box center [63, 281] width 40 height 11
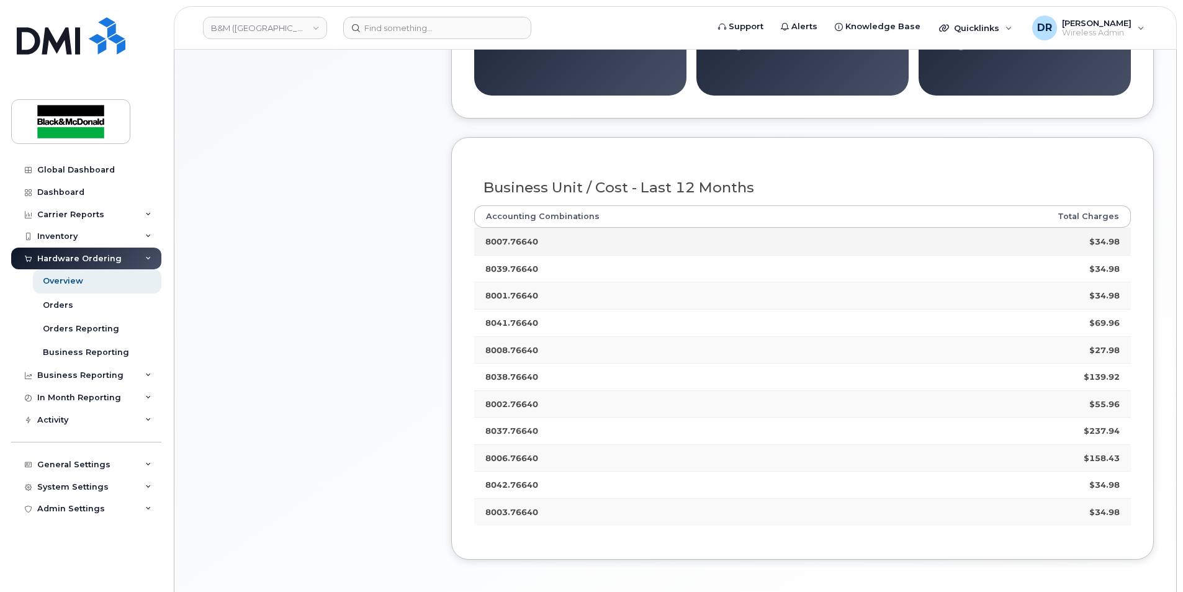
scroll to position [352, 0]
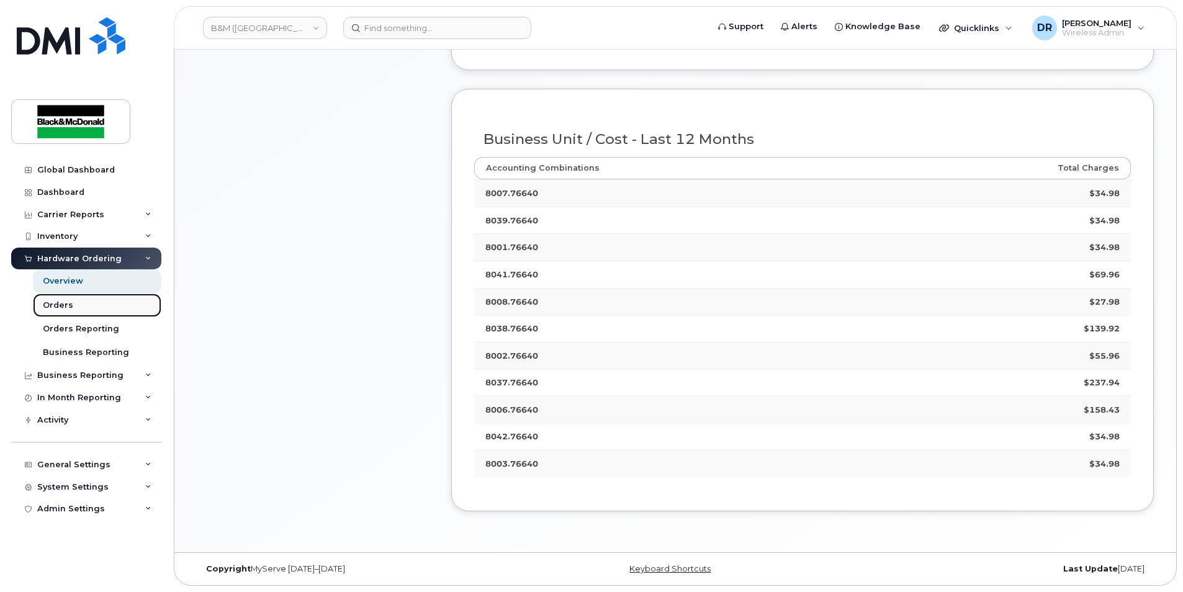
click at [63, 307] on div "Orders" at bounding box center [58, 305] width 30 height 11
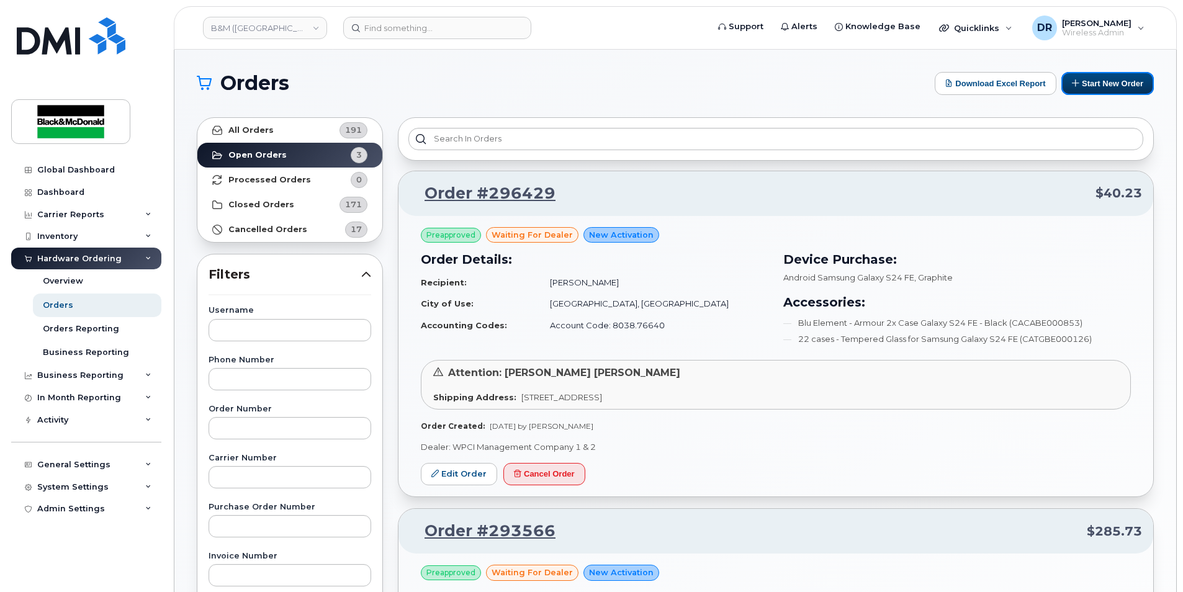
drag, startPoint x: 1105, startPoint y: 89, endPoint x: 1007, endPoint y: 151, distance: 115.5
click at [1105, 89] on button "Start New Order" at bounding box center [1107, 83] width 92 height 23
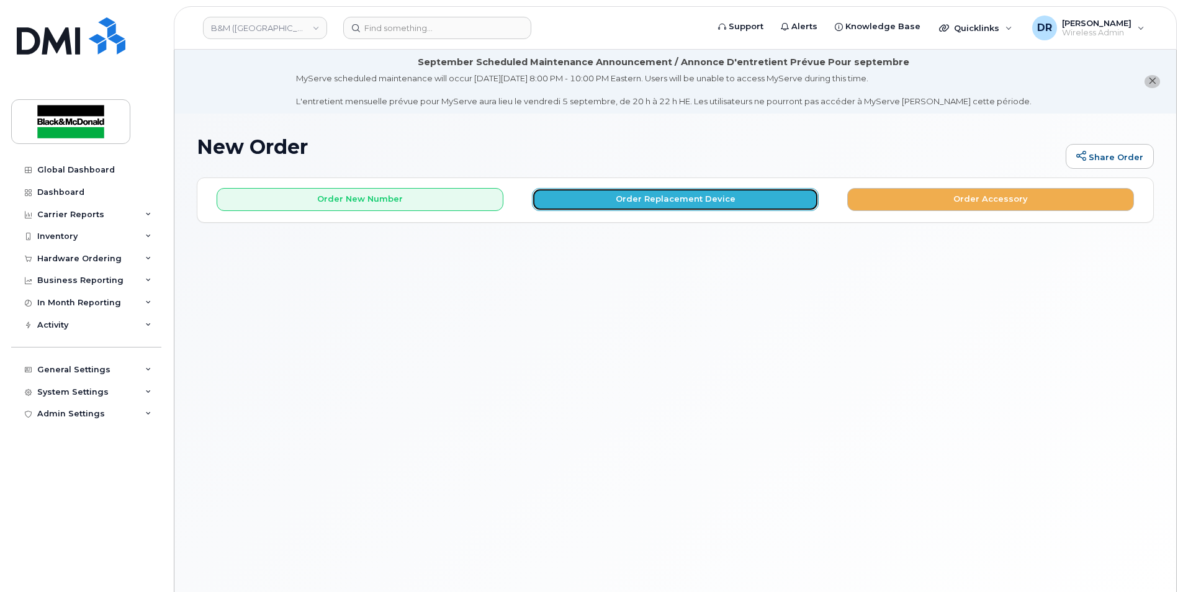
click at [693, 195] on button "Order Replacement Device" at bounding box center [675, 199] width 287 height 23
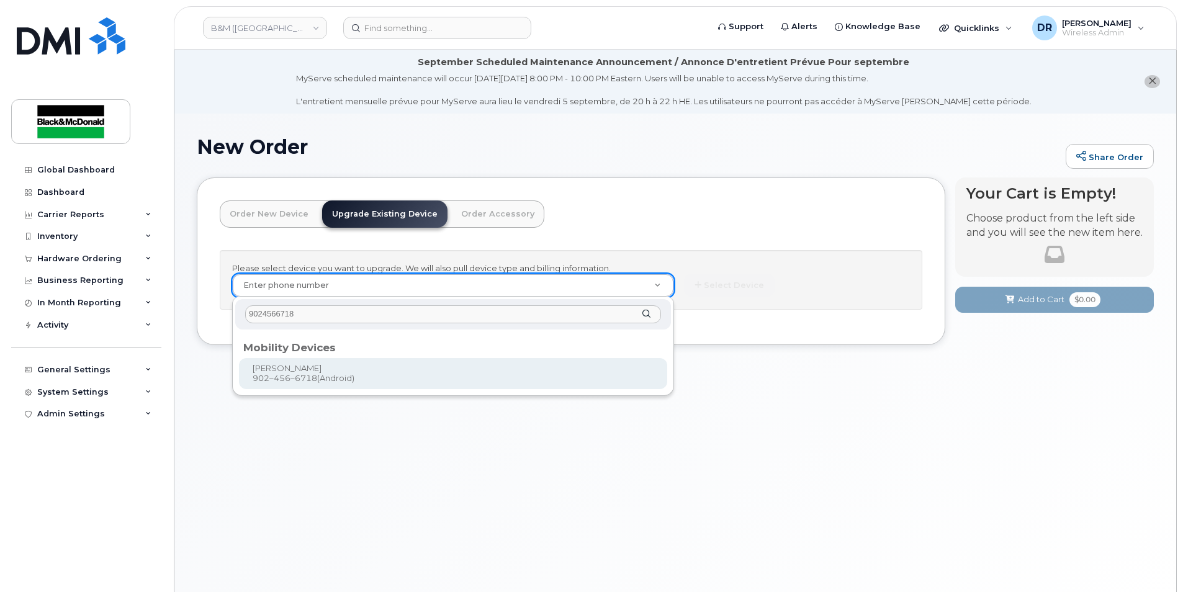
type input "9024566718"
type input "401998"
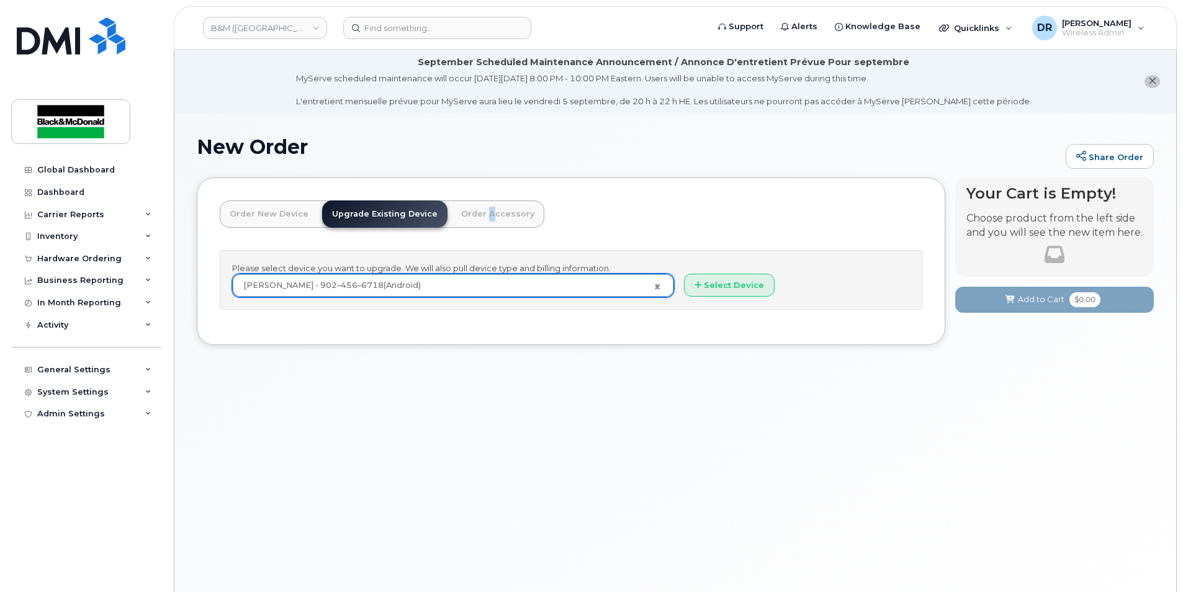
click at [477, 220] on link "Order Accessory" at bounding box center [497, 213] width 93 height 27
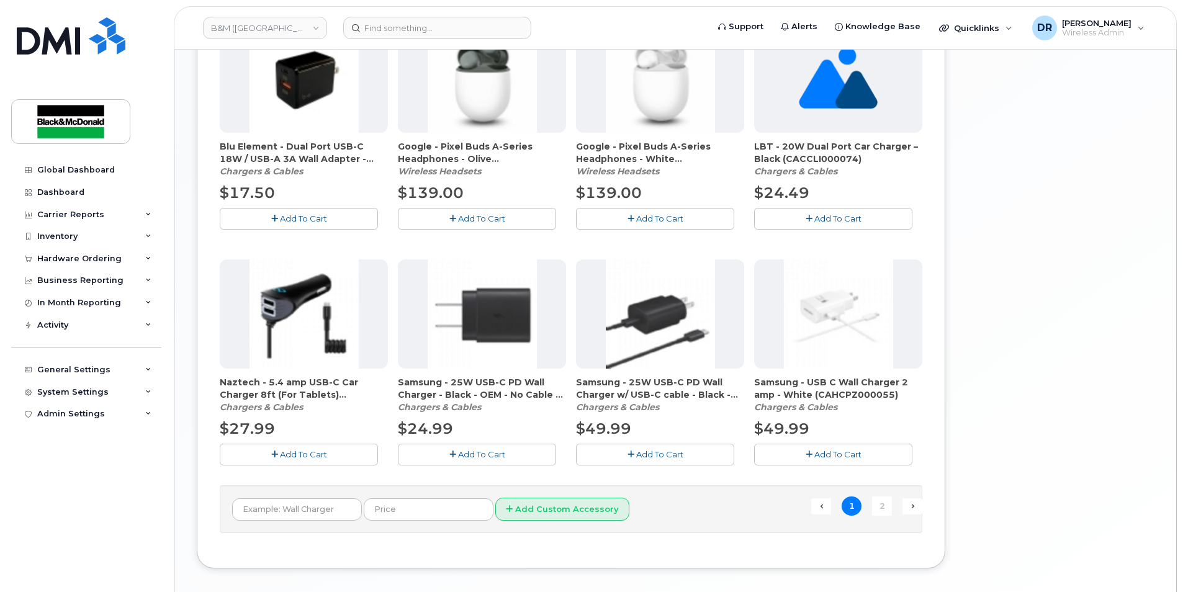
scroll to position [848, 0]
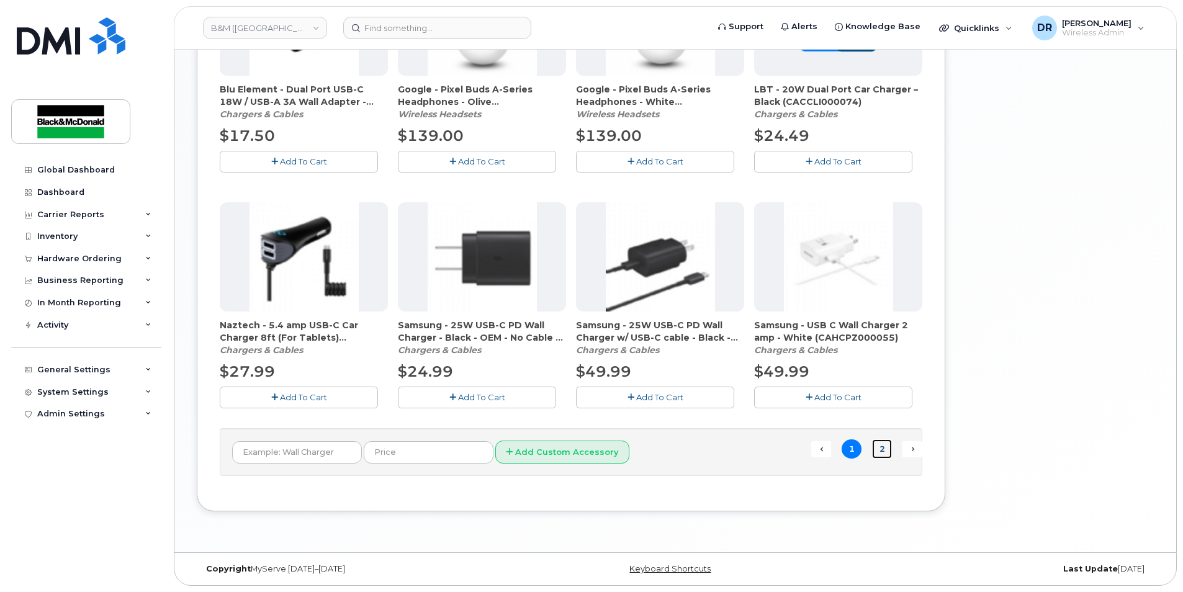
click at [883, 451] on link "2" at bounding box center [882, 448] width 20 height 19
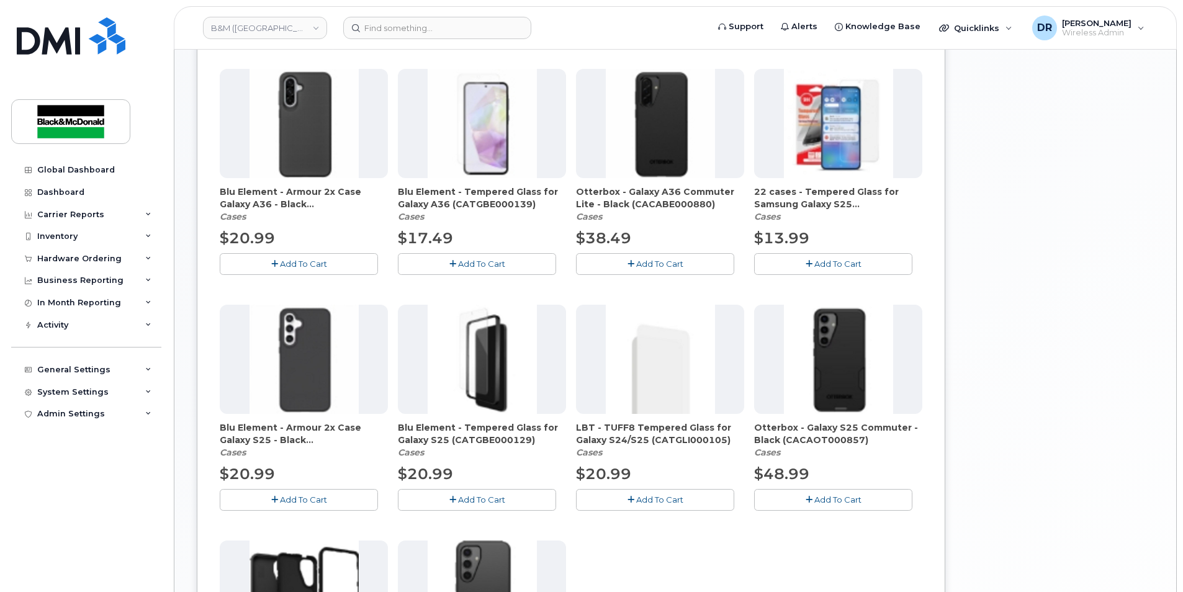
scroll to position [505, 0]
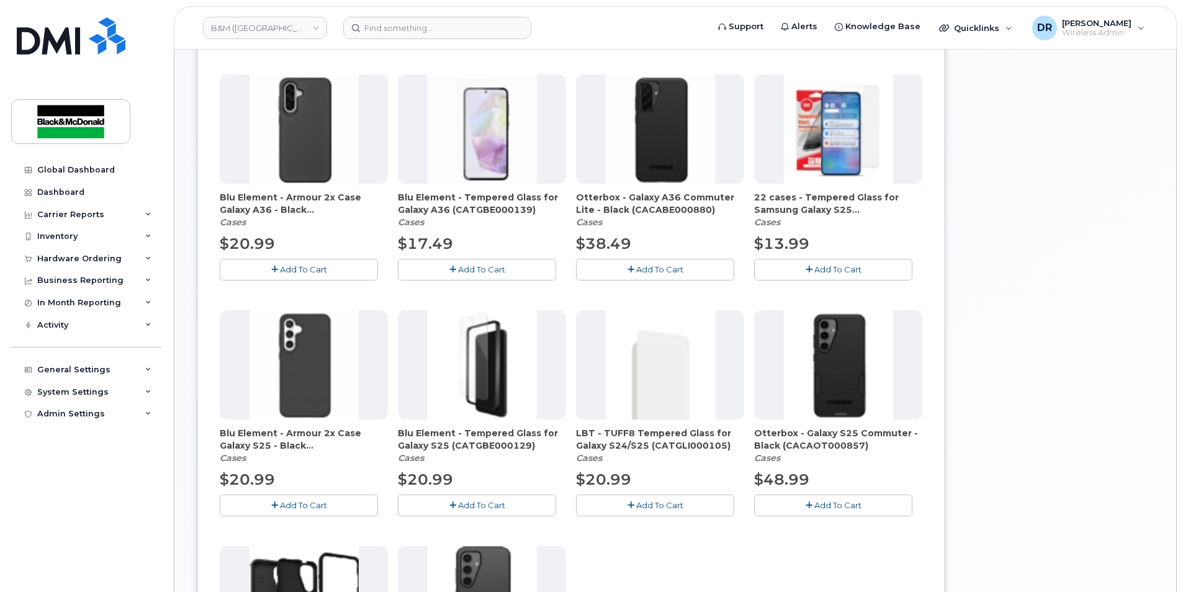
click at [800, 207] on span "22 cases - Tempered Glass for Samsung Galaxy S25 (CATGBE000132)" at bounding box center [838, 203] width 168 height 25
click at [844, 141] on img at bounding box center [838, 128] width 109 height 109
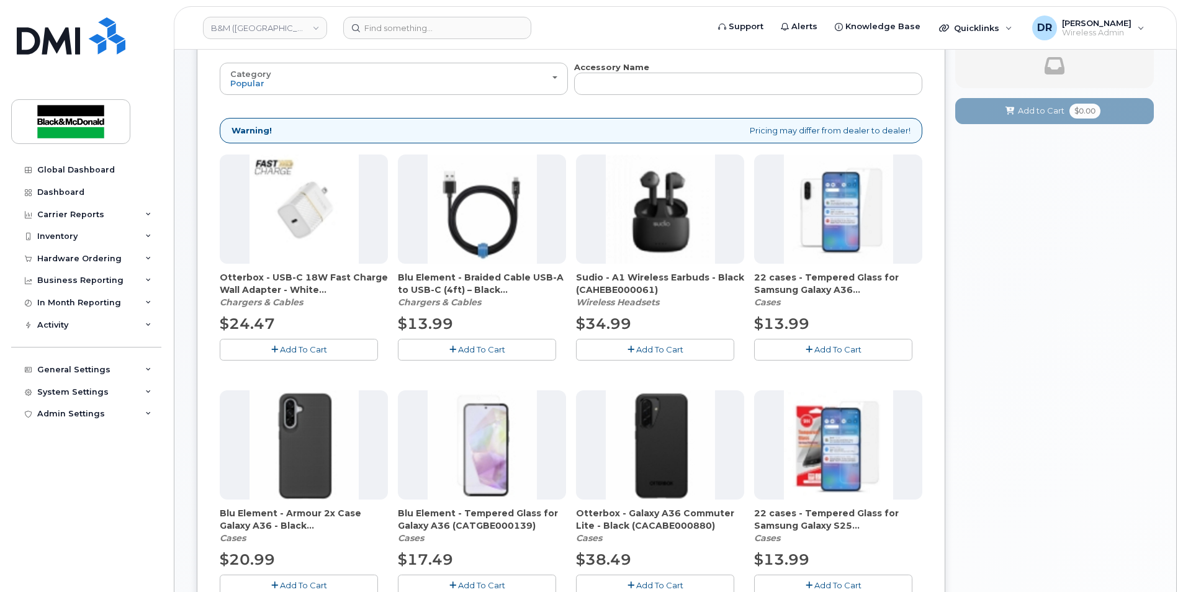
scroll to position [0, 0]
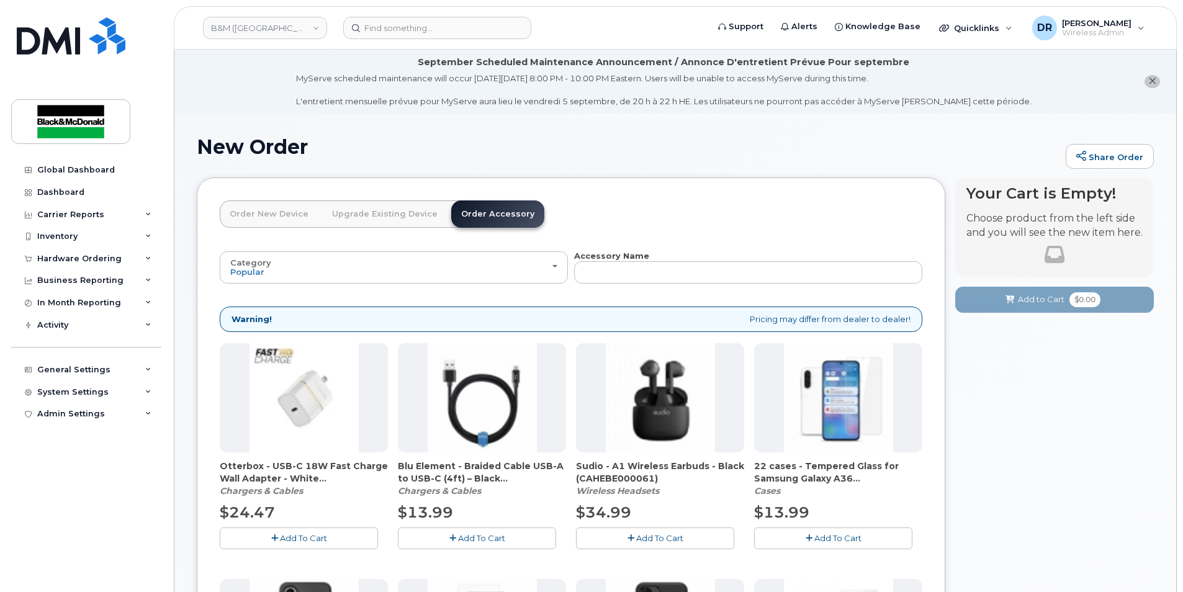
click at [359, 214] on link "Upgrade Existing Device" at bounding box center [384, 213] width 125 height 27
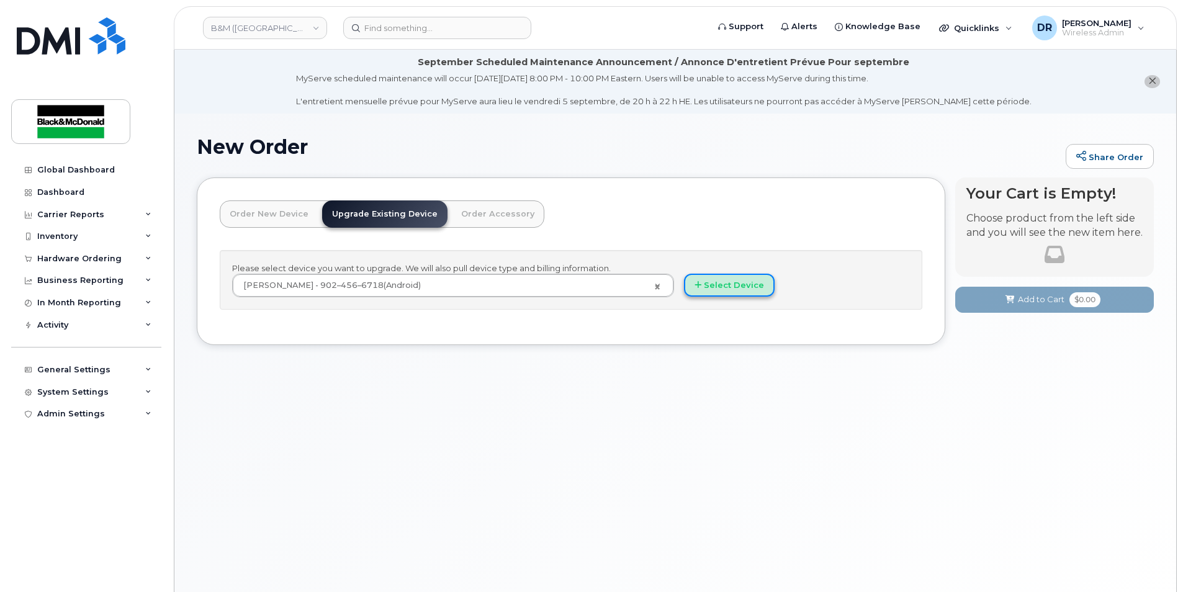
click at [745, 284] on button "Select Device" at bounding box center [729, 285] width 91 height 23
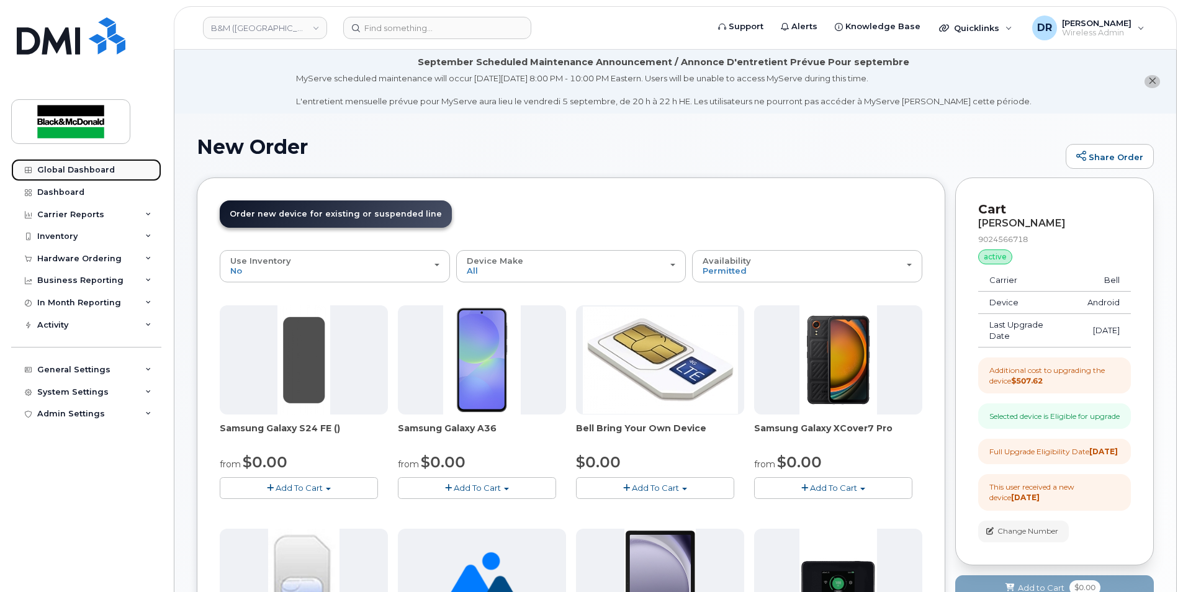
click at [98, 168] on div "Global Dashboard" at bounding box center [76, 170] width 78 height 10
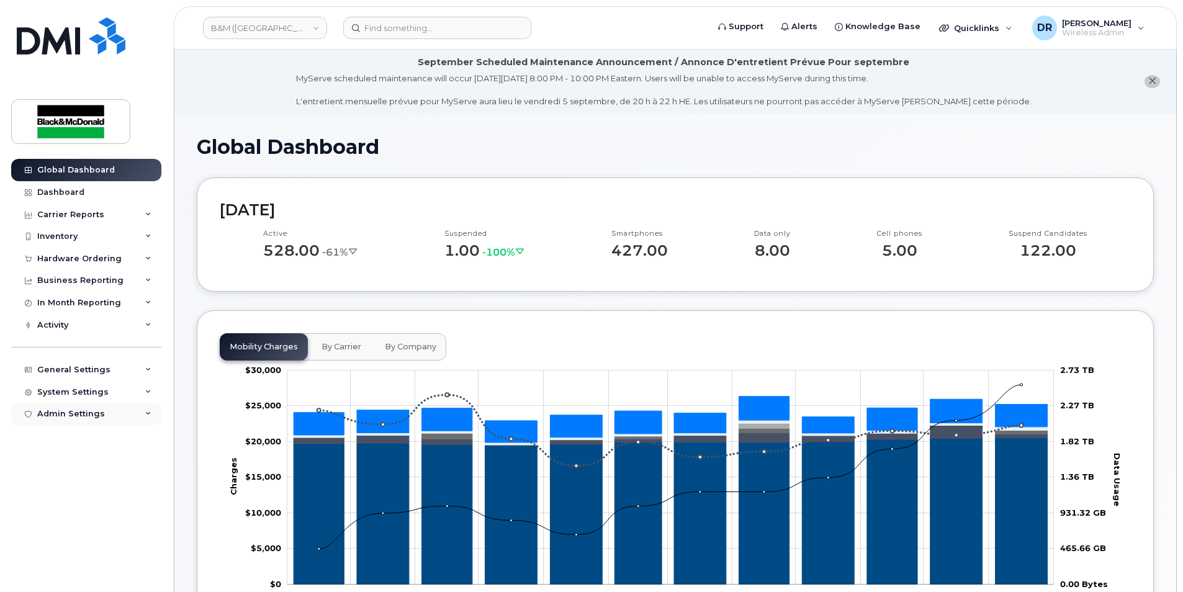
click at [149, 413] on icon at bounding box center [148, 414] width 6 height 6
click at [151, 389] on icon at bounding box center [148, 392] width 6 height 6
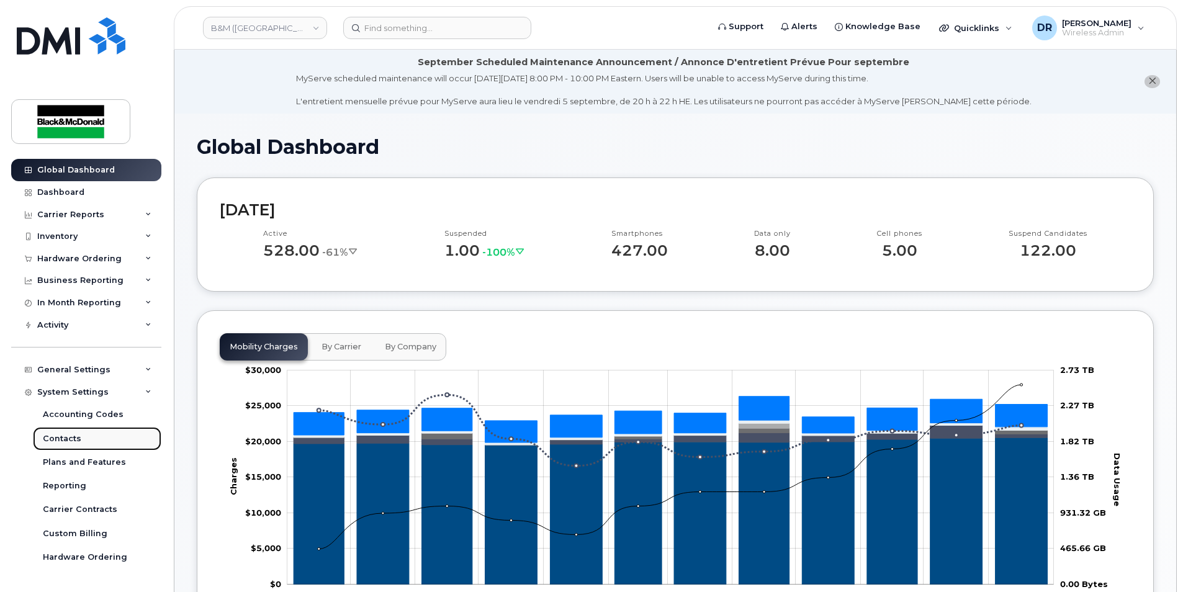
click at [65, 439] on div "Contacts" at bounding box center [62, 438] width 38 height 11
